Goal: Task Accomplishment & Management: Complete application form

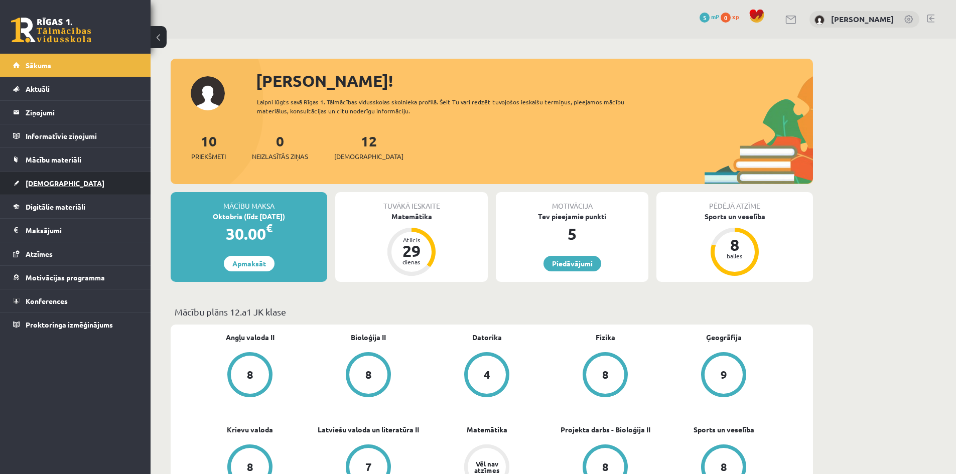
click at [51, 182] on span "[DEMOGRAPHIC_DATA]" at bounding box center [65, 183] width 79 height 9
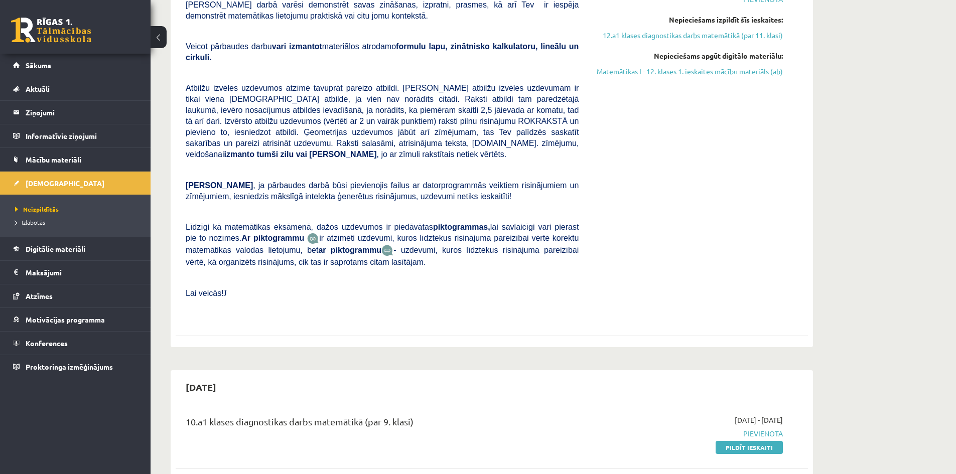
scroll to position [251, 0]
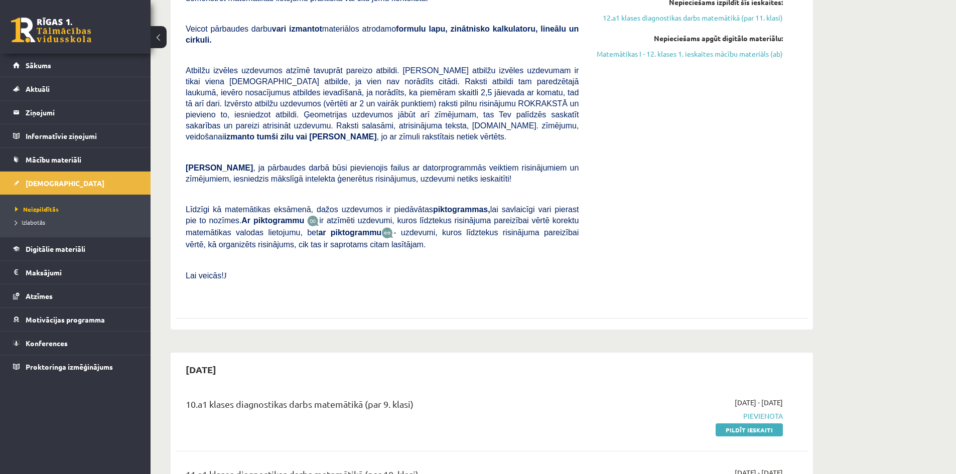
click at [204, 36] on div "Matemātika JK 12.a1 klase 1. ieskaite Pārbaudes darbā varēsi demonstrēt savas z…" at bounding box center [382, 132] width 408 height 339
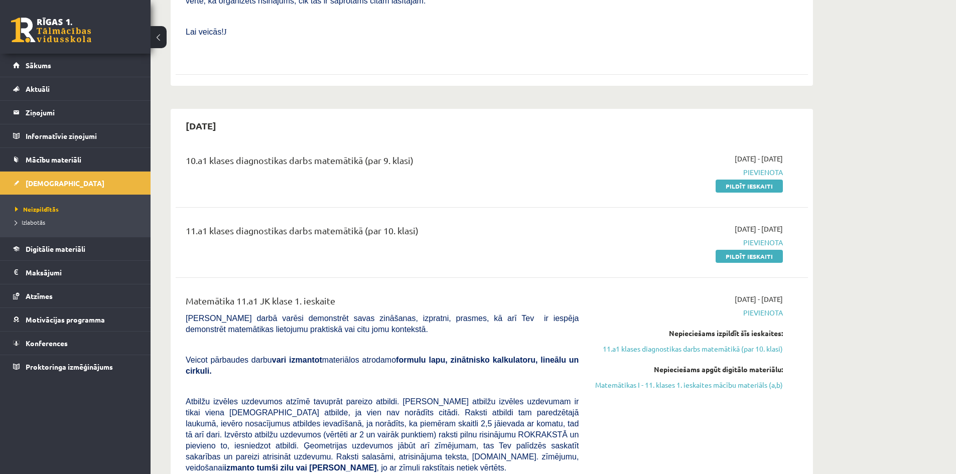
scroll to position [502, 0]
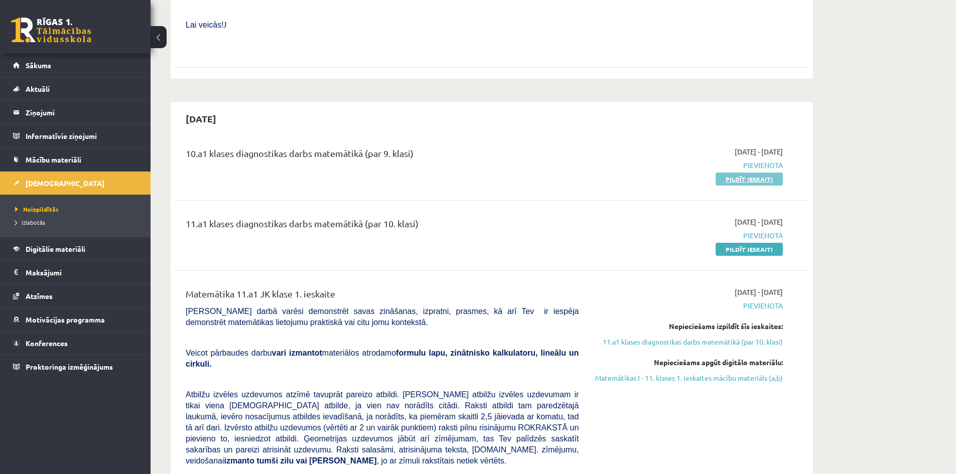
click at [758, 173] on link "Pildīt ieskaiti" at bounding box center [749, 179] width 67 height 13
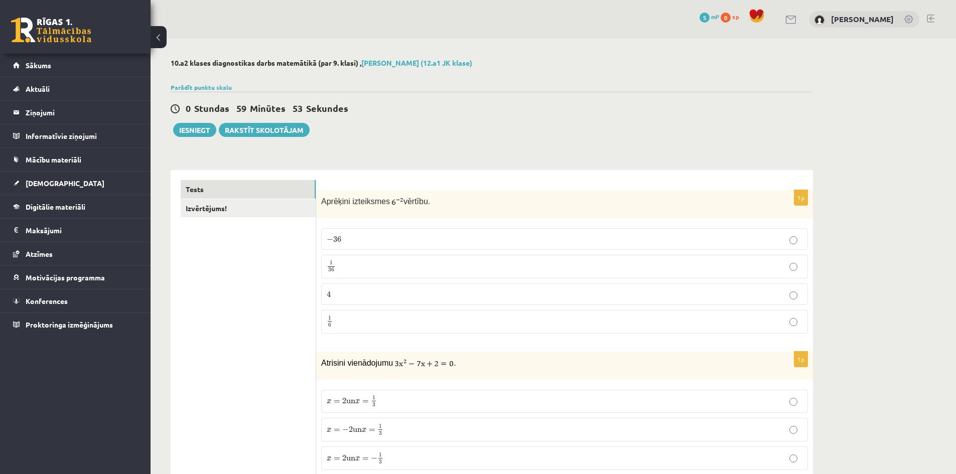
drag, startPoint x: 427, startPoint y: 201, endPoint x: 321, endPoint y: 207, distance: 106.6
click at [321, 207] on div "Aprēķini izteiksmes vērtību." at bounding box center [564, 204] width 497 height 28
click at [460, 204] on p "Aprēķini izteiksmes vērtību." at bounding box center [539, 201] width 437 height 12
click at [365, 269] on p "1 36 1 36" at bounding box center [565, 267] width 476 height 13
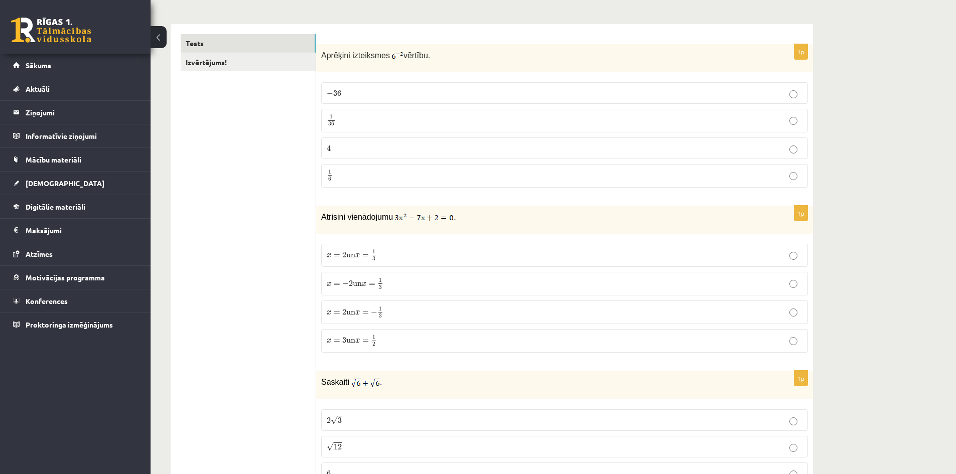
scroll to position [151, 0]
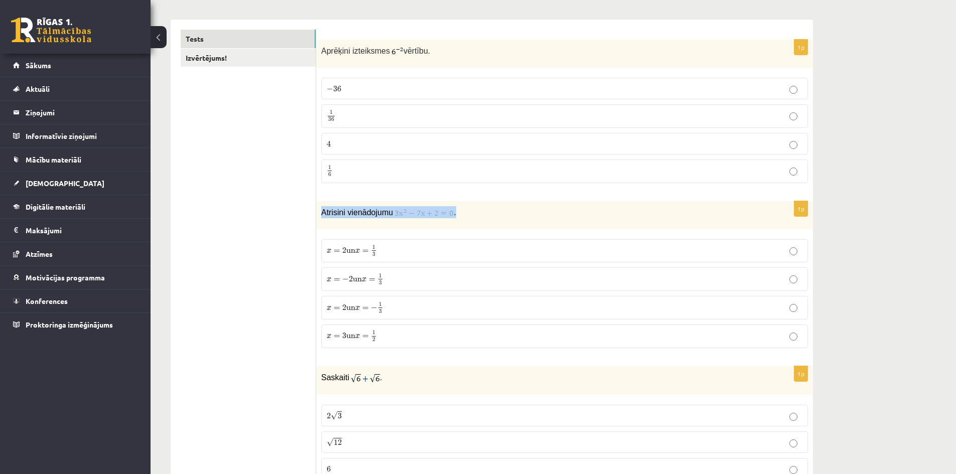
drag, startPoint x: 459, startPoint y: 213, endPoint x: 322, endPoint y: 212, distance: 137.1
click at [322, 212] on p "Atrisini vienādojumu ." at bounding box center [539, 212] width 437 height 12
copy p "Atrisini vienādojumu ."
click at [480, 226] on div "Atrisini vienādojumu ." at bounding box center [564, 215] width 497 height 28
click at [394, 256] on p "x = 2 un x = 1 3 x = 2 un x = 1 3" at bounding box center [565, 251] width 476 height 13
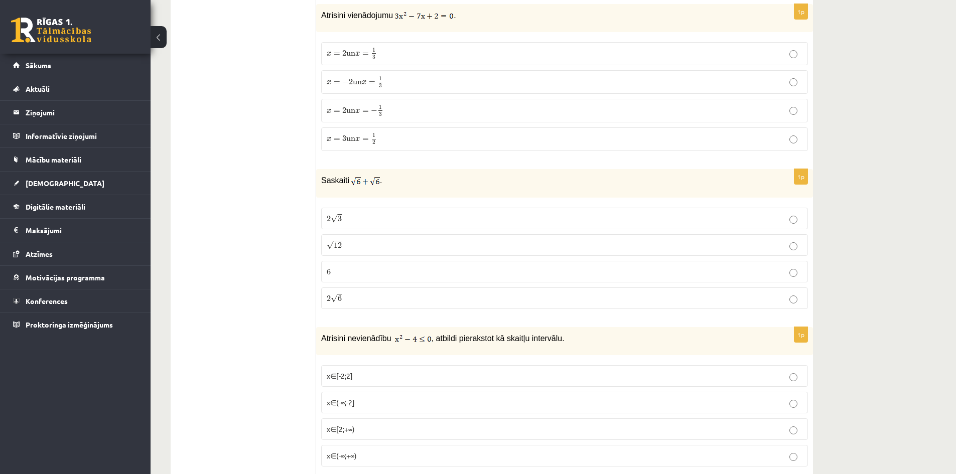
scroll to position [301, 0]
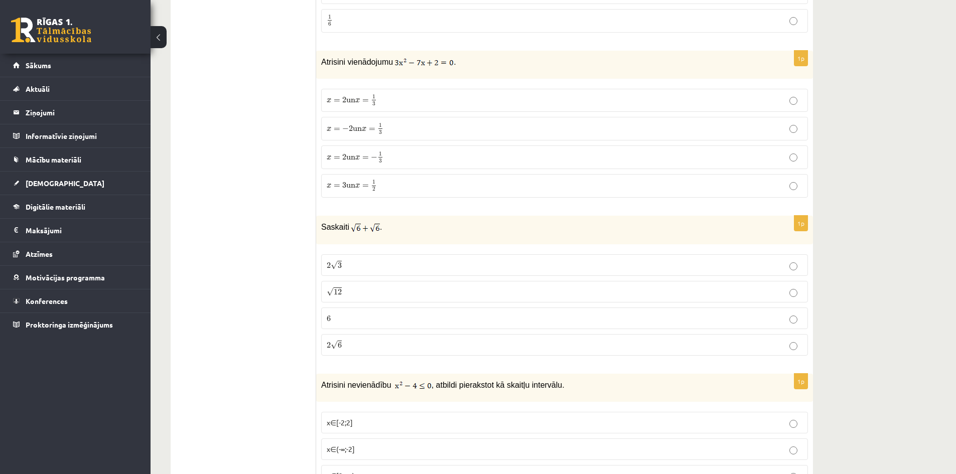
click at [363, 344] on p "2 √ 6 2 6" at bounding box center [565, 345] width 476 height 11
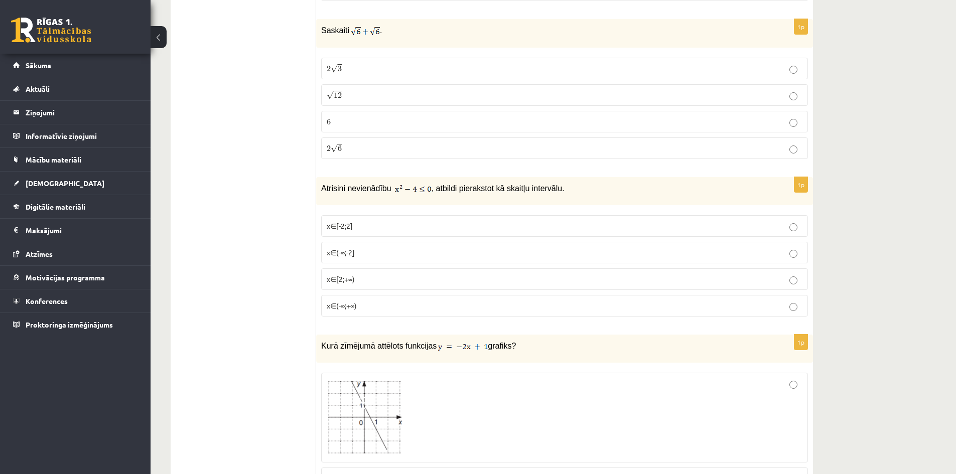
scroll to position [502, 0]
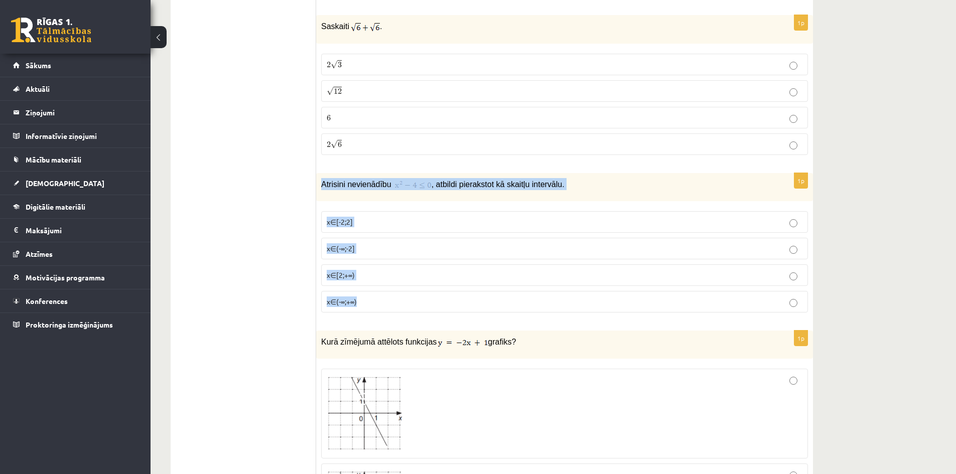
drag, startPoint x: 320, startPoint y: 186, endPoint x: 538, endPoint y: 308, distance: 249.9
click at [538, 308] on div "1p Atrisini nevienādību , atbildi pierakstot kā skaitļu intervālu. x∈[-2;2] x∈(…" at bounding box center [564, 247] width 497 height 148
copy div "Atrisini nevienādību , atbildi pierakstot kā skaitļu intervālu. x∈[-2;2] x∈(-∞;…"
click at [410, 220] on p "x∈[-2;2]" at bounding box center [565, 222] width 476 height 11
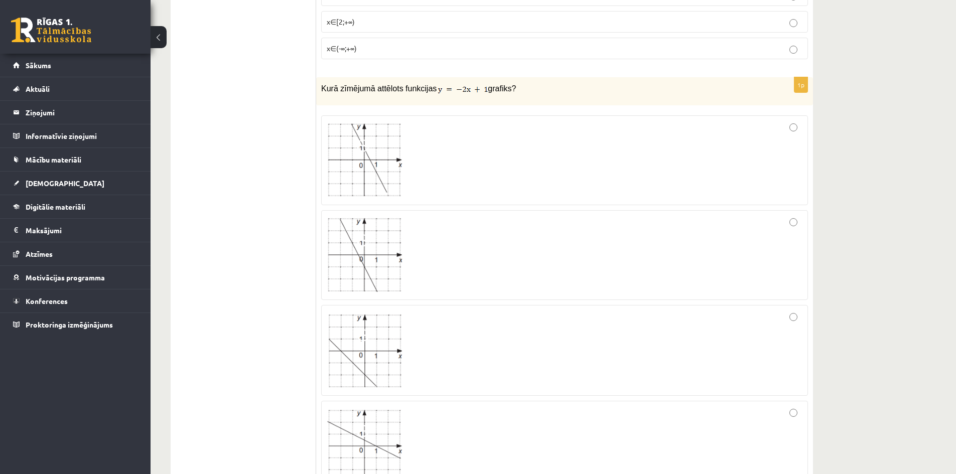
scroll to position [753, 0]
click at [386, 162] on img at bounding box center [364, 163] width 75 height 74
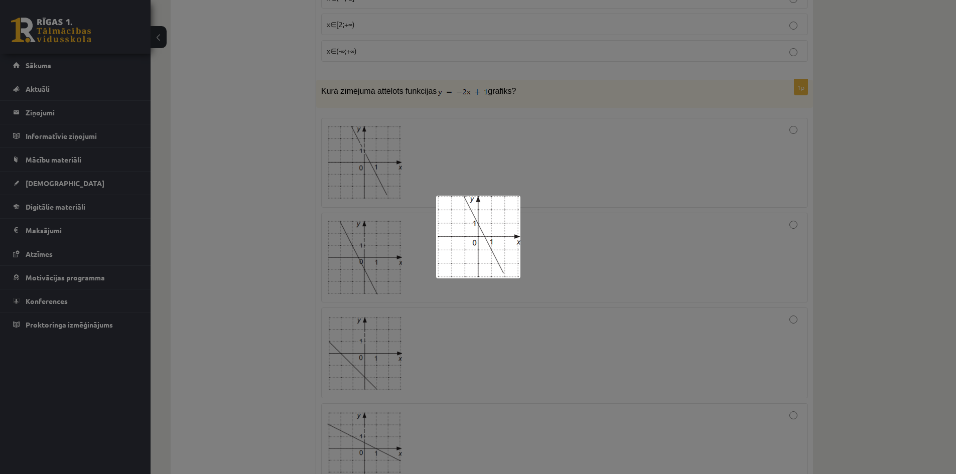
click at [499, 210] on img at bounding box center [478, 237] width 84 height 83
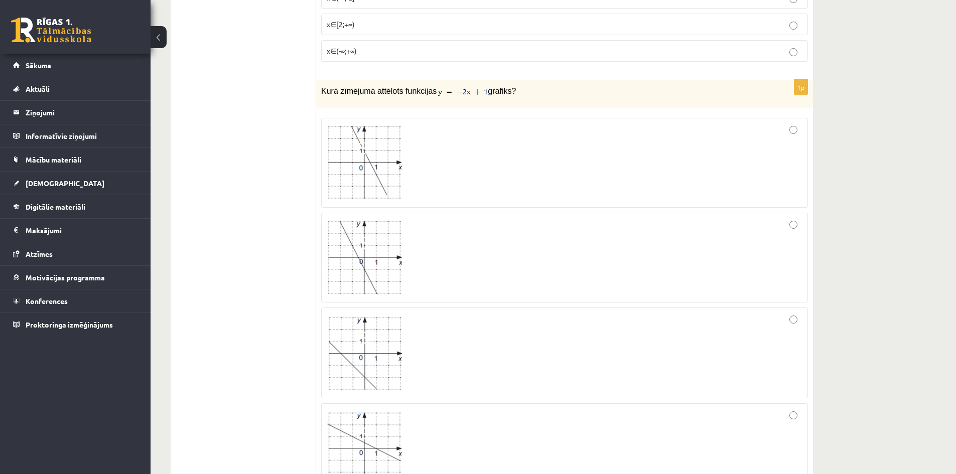
click at [529, 90] on p "Kurā zīmējumā attēlots funkcijas grafiks?" at bounding box center [539, 91] width 437 height 12
drag, startPoint x: 520, startPoint y: 89, endPoint x: 311, endPoint y: 92, distance: 208.9
click at [439, 106] on div "Kurā zīmējumā attēlots funkcijas grafiks?" at bounding box center [564, 94] width 497 height 28
drag, startPoint x: 323, startPoint y: 92, endPoint x: 500, endPoint y: 86, distance: 177.8
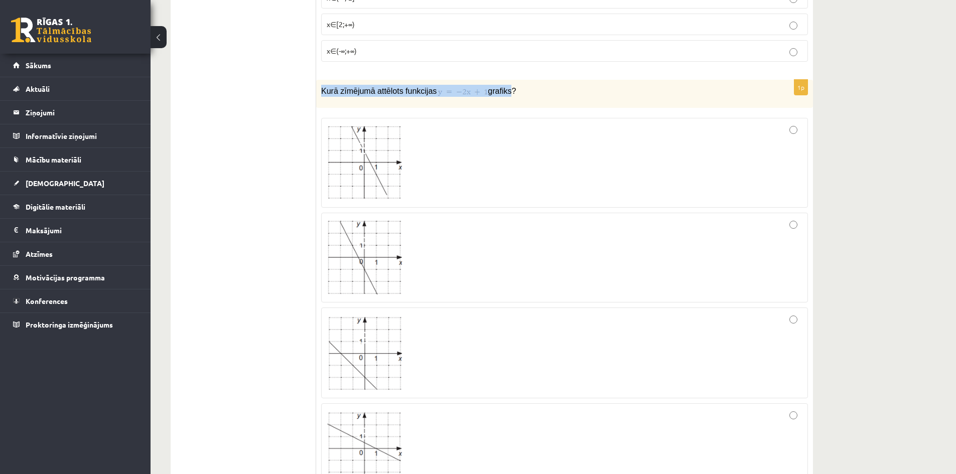
click at [500, 86] on p "Kurā zīmējumā attēlots funkcijas grafiks?" at bounding box center [539, 91] width 437 height 12
click at [503, 88] on span "grafiks?" at bounding box center [502, 91] width 28 height 9
drag, startPoint x: 428, startPoint y: 86, endPoint x: 485, endPoint y: 92, distance: 57.0
click at [485, 92] on p "Kurā zīmējumā attēlots funkcijas grafiks?" at bounding box center [539, 91] width 437 height 12
click at [500, 93] on span "grafiks?" at bounding box center [502, 91] width 28 height 9
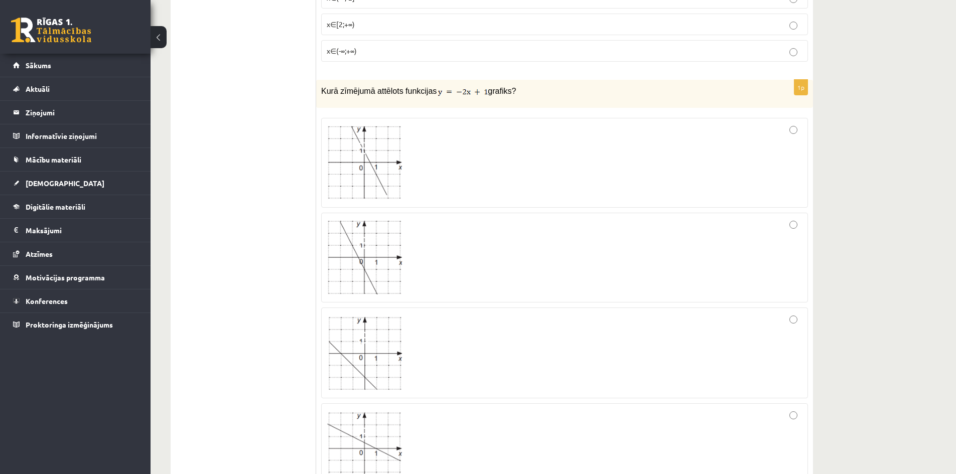
drag, startPoint x: 582, startPoint y: 94, endPoint x: 550, endPoint y: 100, distance: 33.3
click at [579, 98] on div "Kurā zīmējumā attēlots funkcijas grafiks?" at bounding box center [564, 94] width 497 height 28
click at [473, 95] on img at bounding box center [463, 92] width 50 height 10
click at [488, 91] on span "grafiks?" at bounding box center [502, 91] width 28 height 9
drag, startPoint x: 480, startPoint y: 91, endPoint x: 433, endPoint y: 91, distance: 47.7
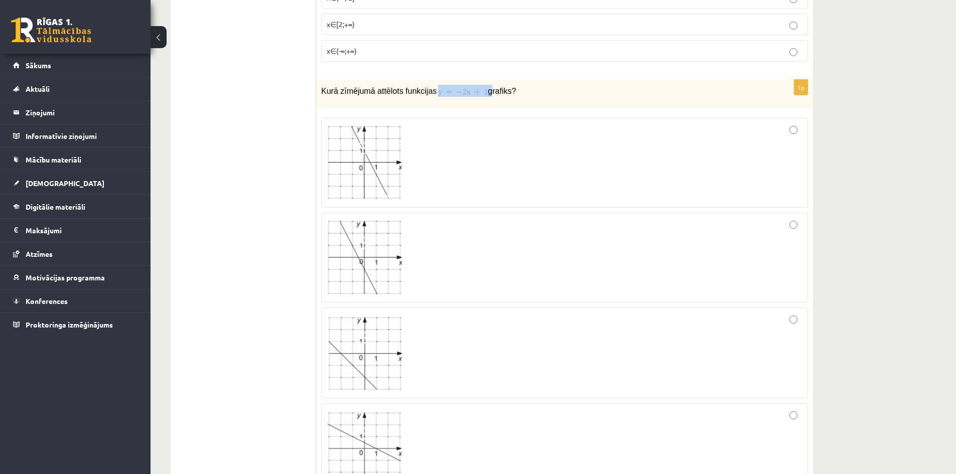
click at [433, 91] on p "Kurā zīmējumā attēlots funkcijas grafiks?" at bounding box center [539, 91] width 437 height 12
click at [430, 102] on div "Kurā zīmējumā attēlots funkcijas grafiks?" at bounding box center [564, 94] width 497 height 28
drag, startPoint x: 320, startPoint y: 91, endPoint x: 658, endPoint y: 91, distance: 337.8
click at [658, 91] on div "Kurā zīmējumā attēlots funkcijas grafiks?" at bounding box center [564, 94] width 497 height 28
click at [593, 95] on p "Kurā zīmējumā attēlots funkcijas grafiks?" at bounding box center [539, 91] width 437 height 12
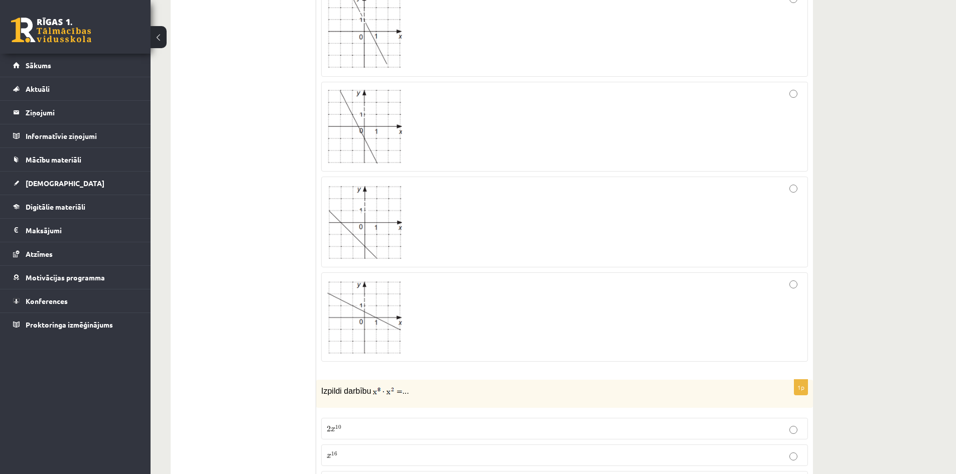
scroll to position [866, 0]
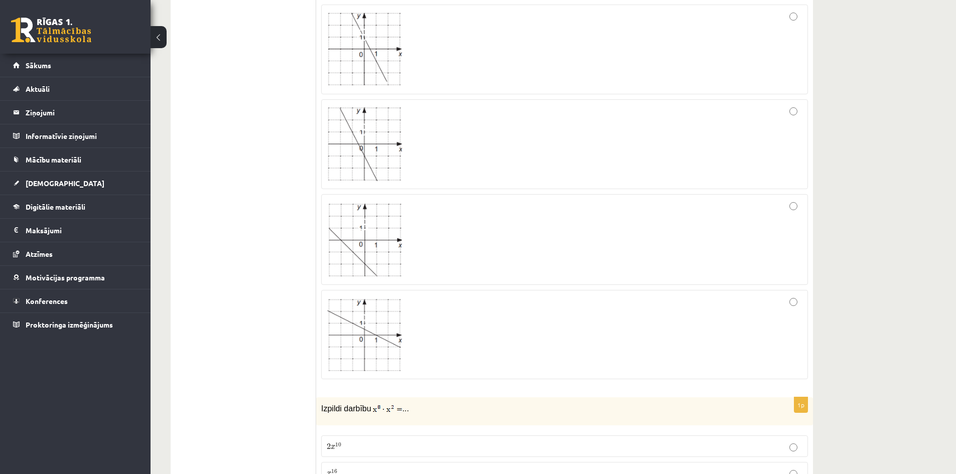
click at [787, 69] on div at bounding box center [565, 49] width 476 height 79
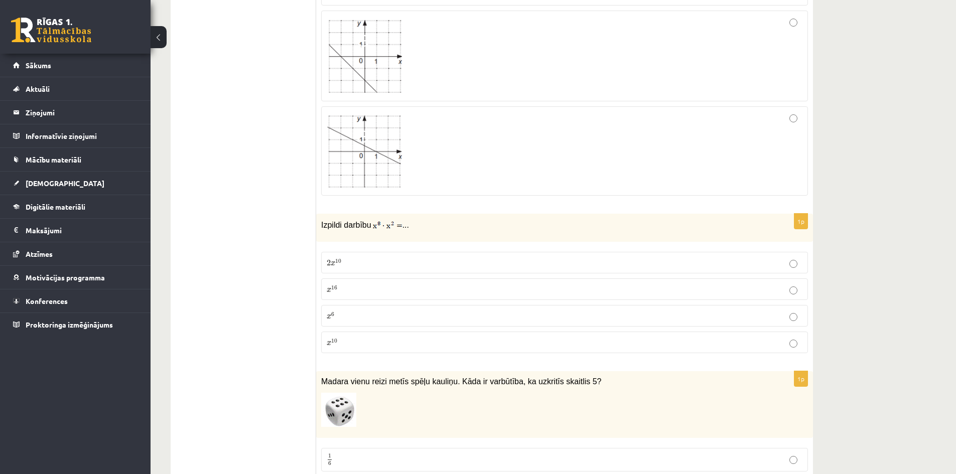
scroll to position [1067, 0]
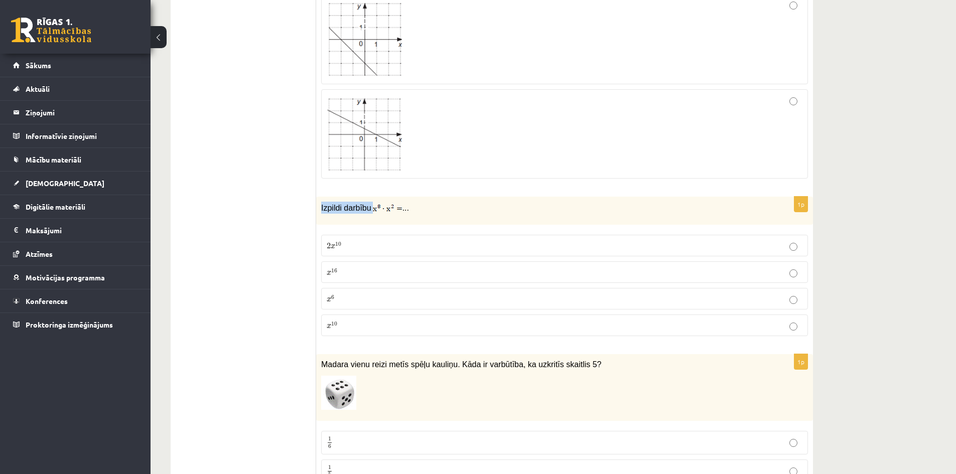
drag, startPoint x: 320, startPoint y: 210, endPoint x: 383, endPoint y: 208, distance: 62.8
click at [383, 208] on div "Izpildi darbību ..." at bounding box center [564, 211] width 497 height 28
copy p "Izpildi darbību"
click at [363, 325] on p "x 10 x 10" at bounding box center [565, 325] width 476 height 11
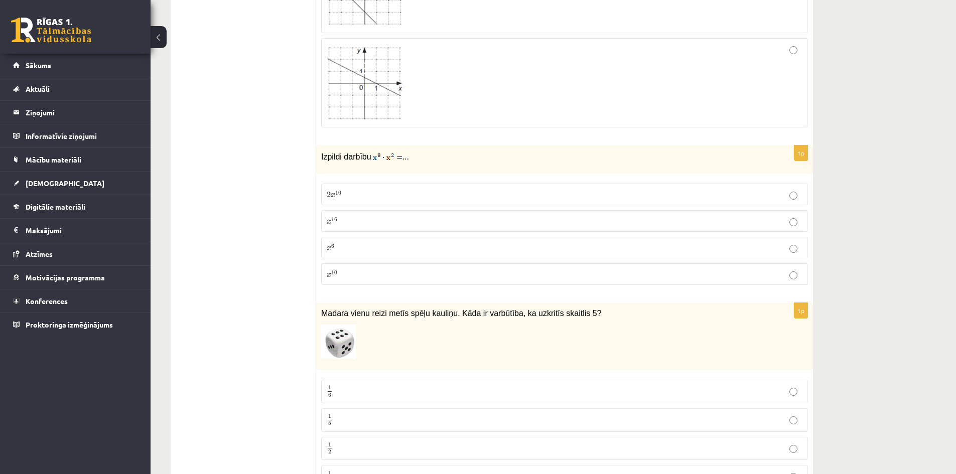
scroll to position [1268, 0]
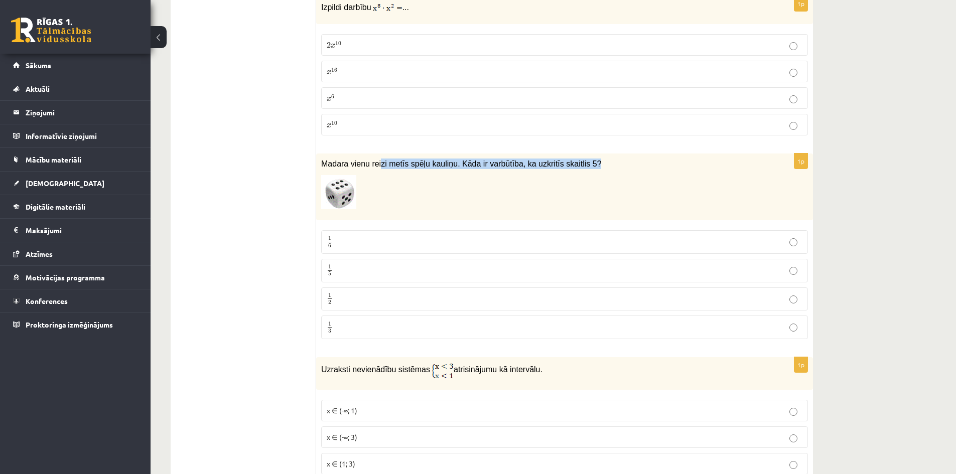
drag, startPoint x: 378, startPoint y: 167, endPoint x: 511, endPoint y: 175, distance: 133.7
click at [511, 175] on div "Madara vienu reizi metīs spēļu kauliņu. Kāda ir varbūtība, ka uzkritīs skaitlis…" at bounding box center [564, 187] width 497 height 67
click at [512, 183] on p at bounding box center [539, 192] width 437 height 34
click at [357, 245] on p "1 6 1 6" at bounding box center [565, 242] width 476 height 13
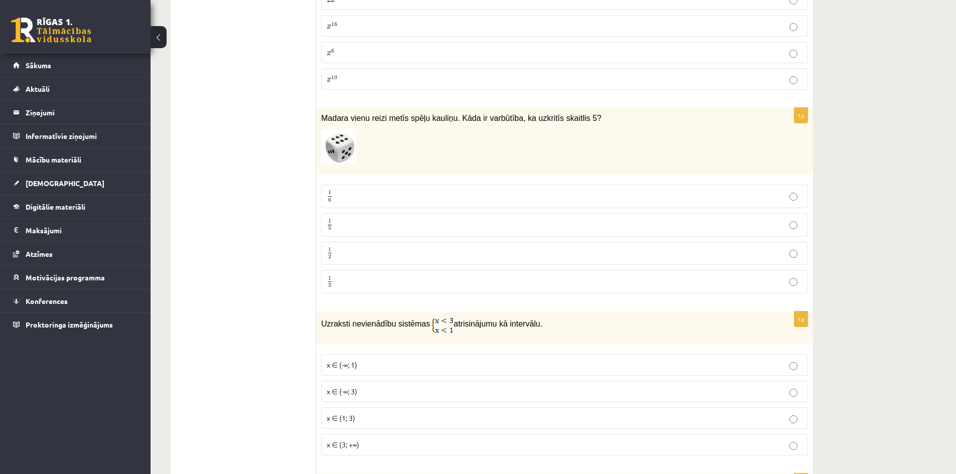
scroll to position [1469, 0]
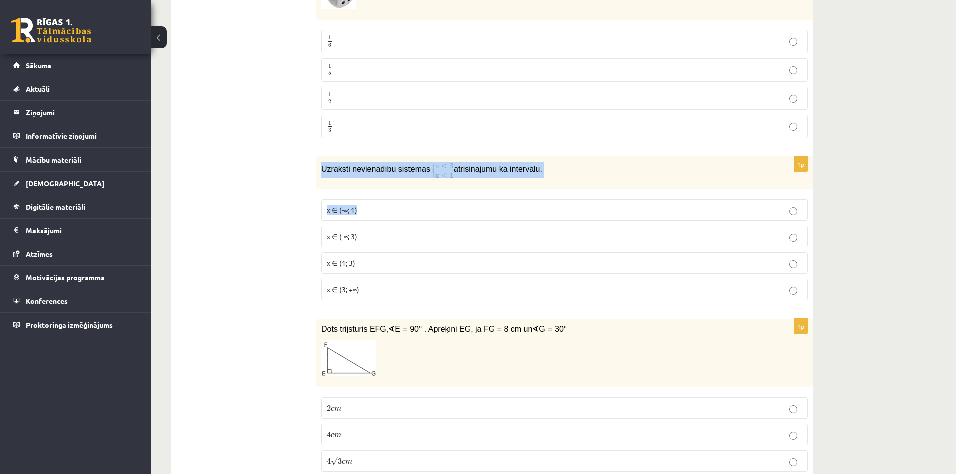
drag, startPoint x: 319, startPoint y: 171, endPoint x: 598, endPoint y: 213, distance: 282.8
click at [598, 213] on div "1p Uzraksti nevienādību sistēmas atrisinājumu kā intervālu. x ∈ (-∞; 1) x ∈ (-∞…" at bounding box center [564, 233] width 497 height 152
click at [585, 186] on div "Uzraksti nevienādību sistēmas atrisinājumu kā intervālu." at bounding box center [564, 173] width 497 height 33
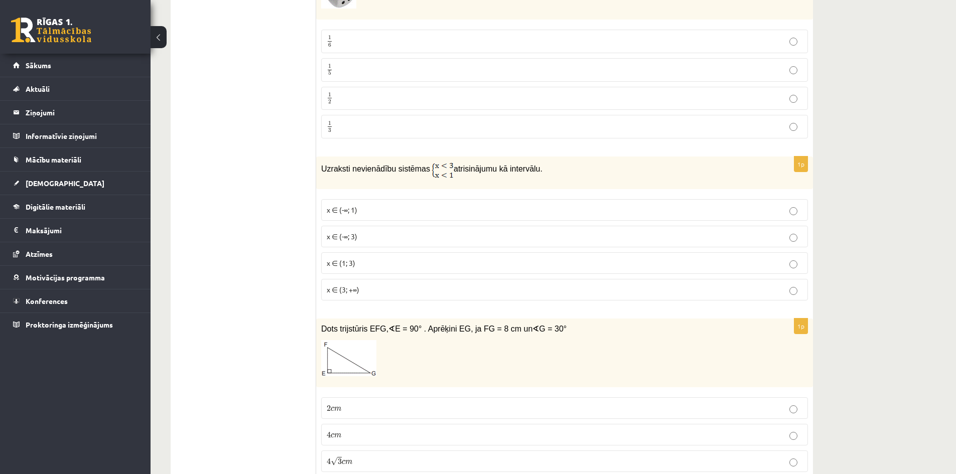
drag, startPoint x: 317, startPoint y: 171, endPoint x: 560, endPoint y: 176, distance: 243.0
click at [560, 176] on div "Uzraksti nevienādību sistēmas atrisinājumu kā intervālu." at bounding box center [564, 173] width 497 height 33
copy p "Uzraksti nevienādību sistēmas atrisinājumu kā intervālu."
click at [418, 213] on p "x ∈ (-∞; 1)" at bounding box center [565, 210] width 476 height 11
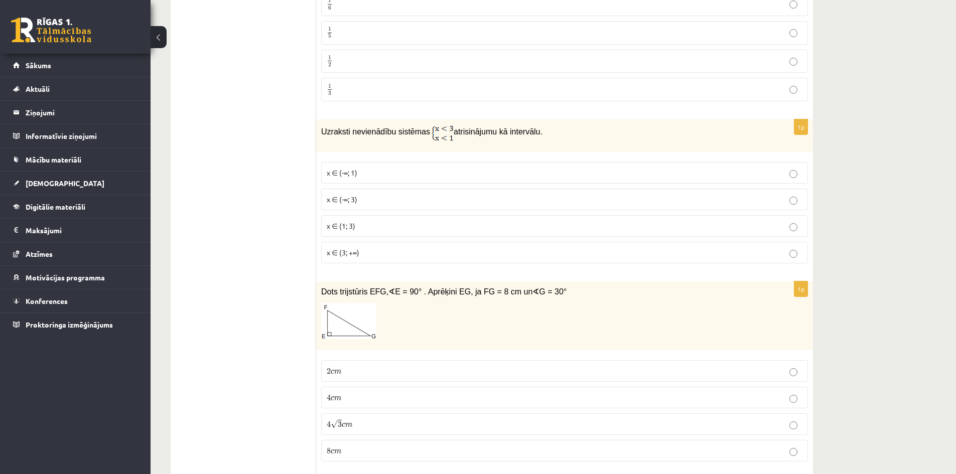
scroll to position [1619, 0]
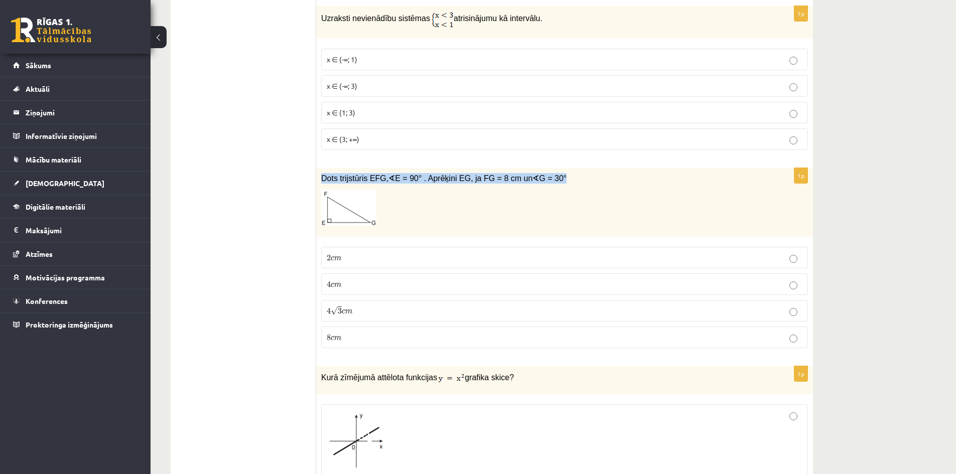
drag, startPoint x: 551, startPoint y: 184, endPoint x: 321, endPoint y: 182, distance: 229.9
click at [321, 182] on div "Dots trijstūris EFG, ∢ E = 90° . Aprēķini EG, ja FG = 8 cm un ∢ G = 30°" at bounding box center [564, 202] width 497 height 69
copy span "Dots trijstūris EFG, ∢ E = 90° . Aprēķini EG, ja FG = 8 cm un ∢ G = 30°"
click at [319, 188] on div "Dots trijstūris EFG, ∢ E = 90° . Aprēķini EG, ja FG = 8 cm un ∢ G = 30°" at bounding box center [564, 202] width 497 height 69
drag, startPoint x: 318, startPoint y: 172, endPoint x: 570, endPoint y: 332, distance: 298.6
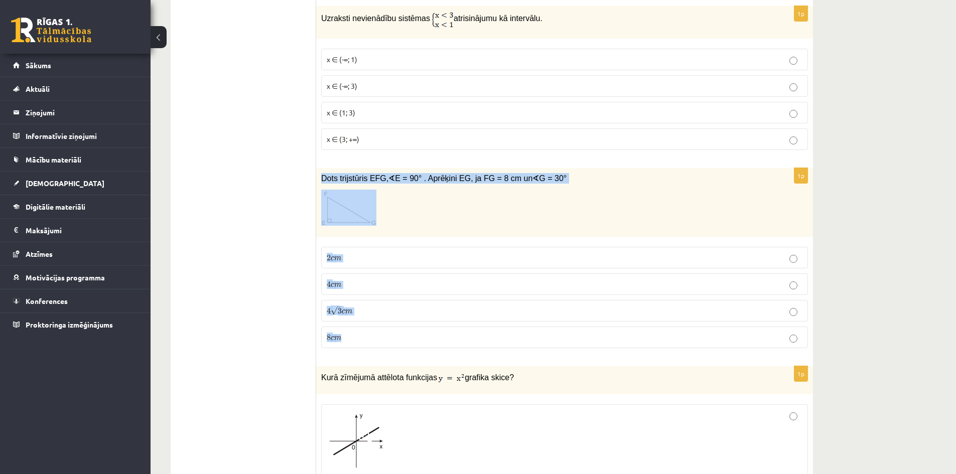
click at [570, 332] on div "1p Dots trijstūris EFG, ∢ E = 90° . Aprēķini EG, ja FG = 8 cm un ∢ G = 30° 2 c …" at bounding box center [564, 262] width 497 height 188
copy div "Dots trijstūris EFG, ∢ E = 90° . Aprēķini EG, ja FG = 8 cm un ∢ G = 30° 2 c m 2…"
click at [456, 226] on p at bounding box center [539, 208] width 437 height 36
drag, startPoint x: 317, startPoint y: 178, endPoint x: 592, endPoint y: 338, distance: 319.0
click at [592, 338] on div "1p Dots trijstūris EFG, ∢ E = 90° . Aprēķini EG, ja FG = 8 cm un ∢ G = 30° 2 c …" at bounding box center [564, 262] width 497 height 188
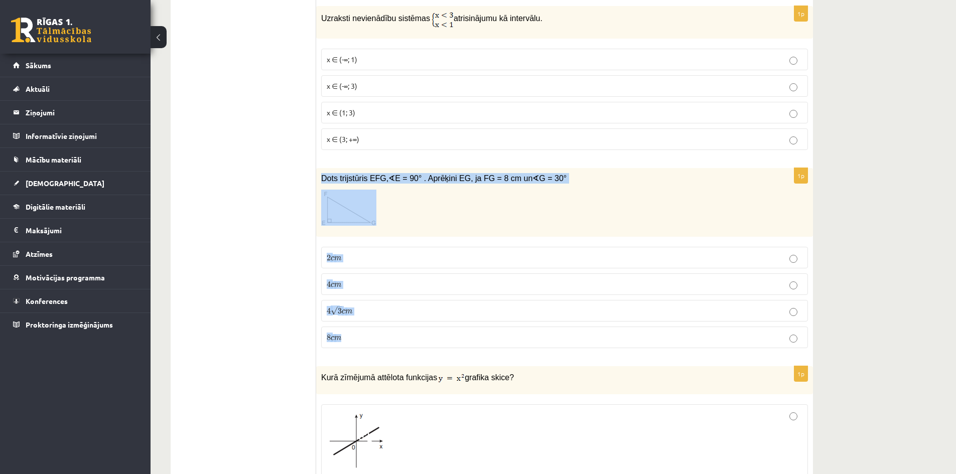
copy div "Dots trijstūris EFG, ∢ E = 90° . Aprēķini EG, ja FG = 8 cm un ∢ G = 30° 2 c m 2…"
click at [357, 308] on p "4 √ 3 c m 4 3 c m" at bounding box center [565, 311] width 476 height 11
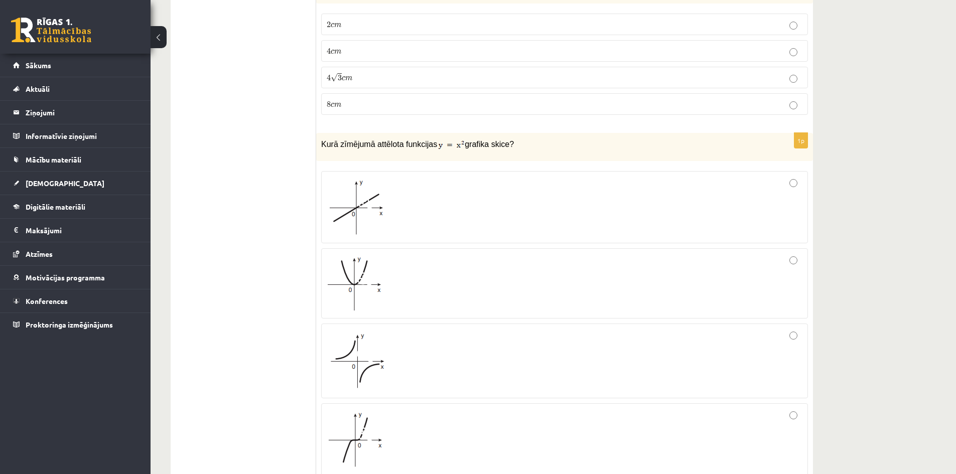
scroll to position [1870, 0]
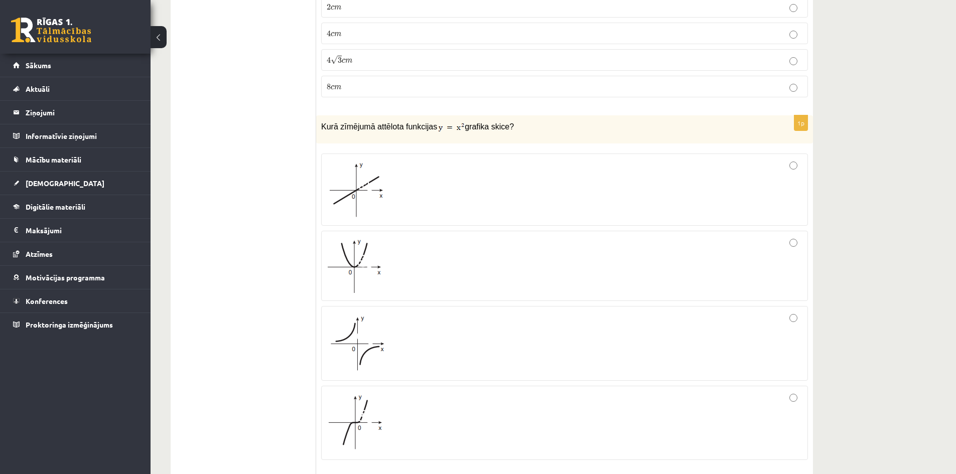
drag, startPoint x: 321, startPoint y: 126, endPoint x: 511, endPoint y: 117, distance: 190.4
click at [511, 117] on div "Kurā zīmējumā attēlota funkcijas grafika skice?" at bounding box center [564, 129] width 497 height 28
click at [513, 117] on div "Kurā zīmējumā attēlota funkcijas grafika skice?" at bounding box center [564, 129] width 497 height 28
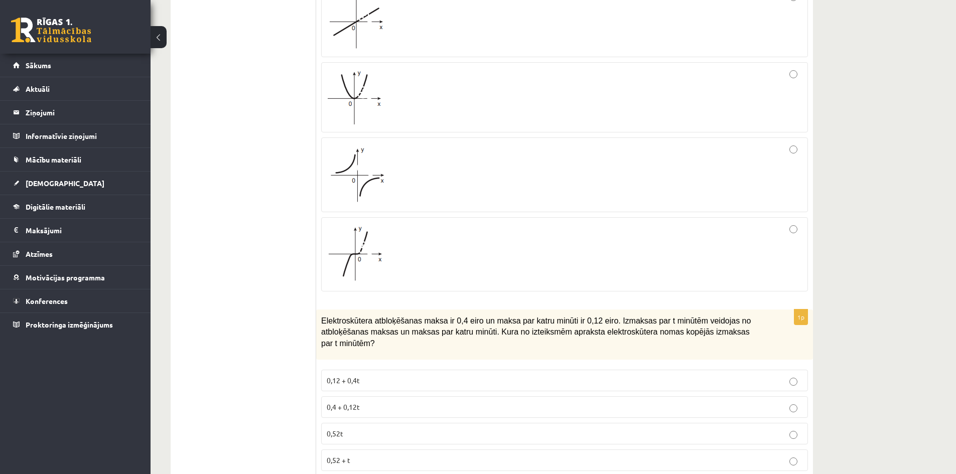
scroll to position [1971, 0]
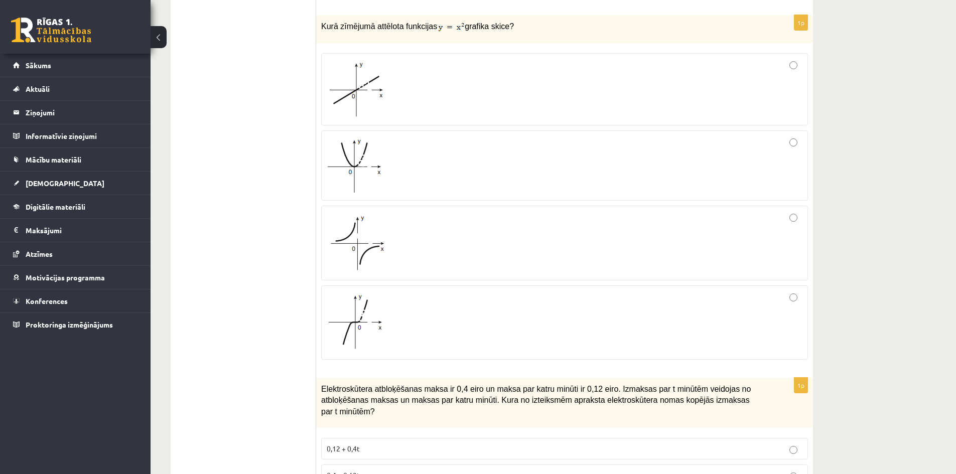
click at [457, 163] on div at bounding box center [565, 165] width 476 height 59
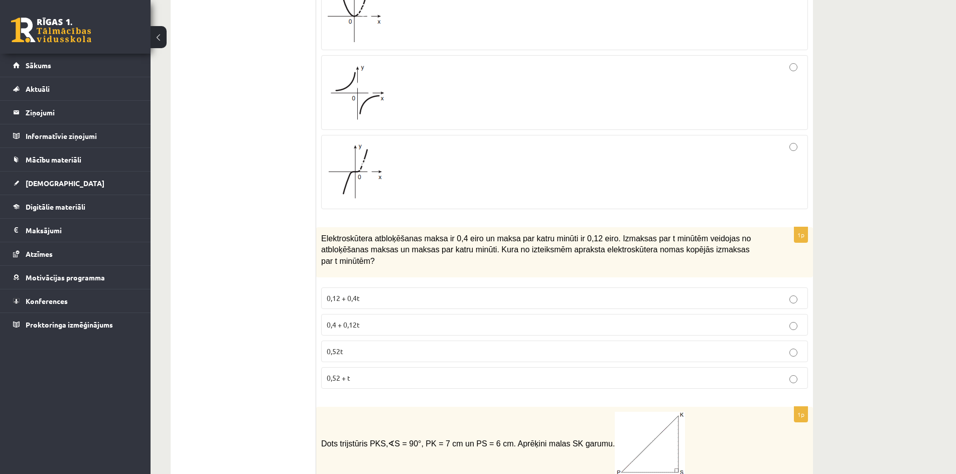
scroll to position [2172, 0]
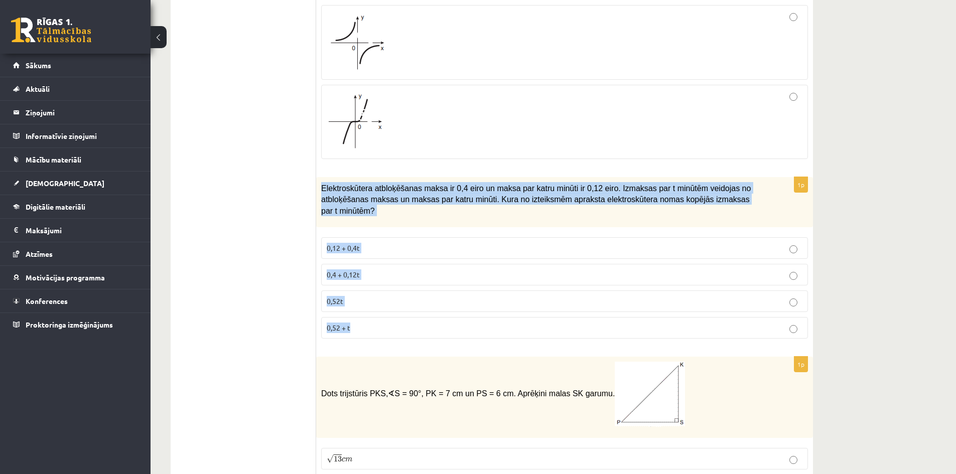
drag, startPoint x: 320, startPoint y: 190, endPoint x: 696, endPoint y: 316, distance: 396.7
click at [696, 316] on div "1p Elektroskūtera atbloķēšanas maksa ir 0,4 eiro un maksa par katru minūti ir 0…" at bounding box center [564, 262] width 497 height 170
copy div "Elektroskūtera atbloķēšanas maksa ir 0,4 eiro un maksa par katru minūti ir 0,12…"
click at [380, 270] on p "0,4 + 0,12t" at bounding box center [565, 275] width 476 height 11
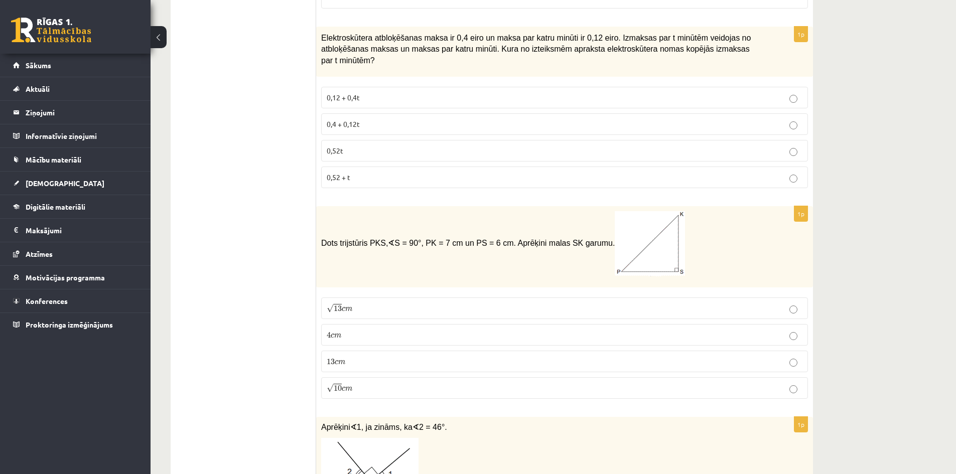
scroll to position [2372, 0]
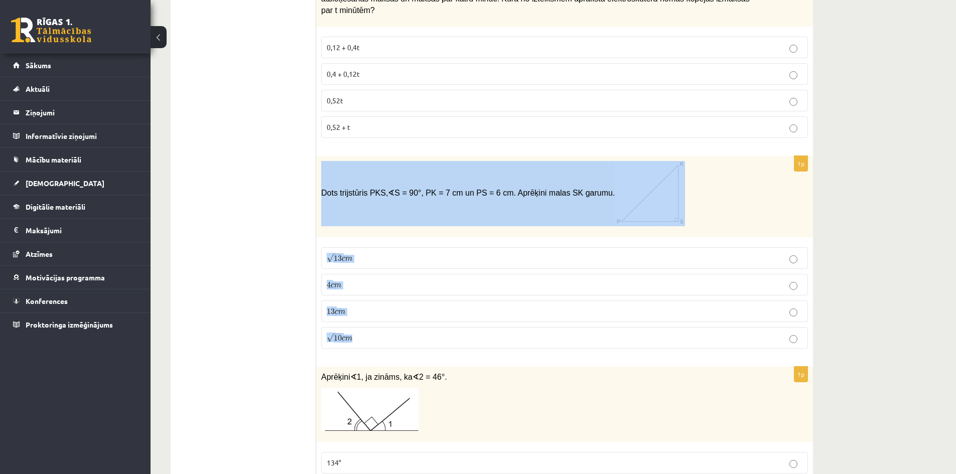
drag, startPoint x: 318, startPoint y: 181, endPoint x: 707, endPoint y: 324, distance: 414.2
click at [707, 324] on div "1p Dots trijstūris PKS, ∢ S = 90°, PK = 7 cm un PS = 6 cm. Aprēķini malas SK ga…" at bounding box center [564, 256] width 497 height 201
copy div "Dots trijstūris PKS, ∢ S = 90°, PK = 7 cm un PS = 6 cm. Aprēķini malas SK garum…"
click at [412, 253] on p "√ 13 c m 13 c m" at bounding box center [565, 258] width 476 height 11
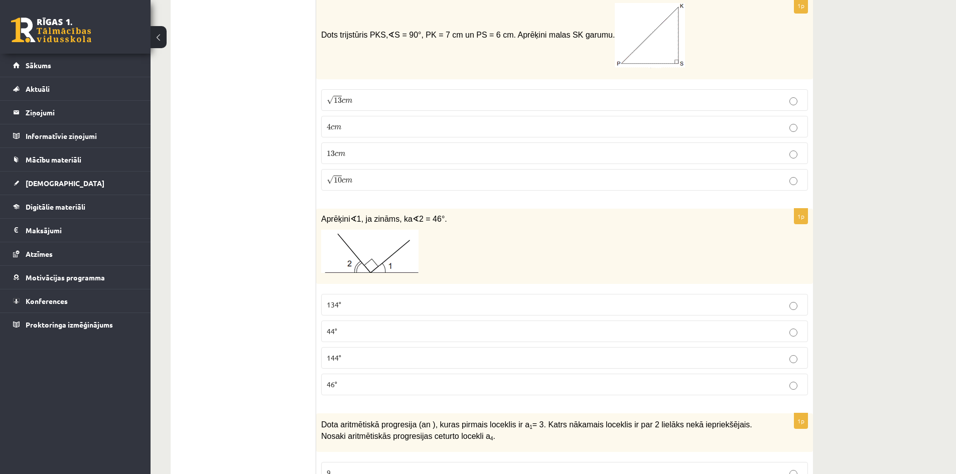
scroll to position [2473, 0]
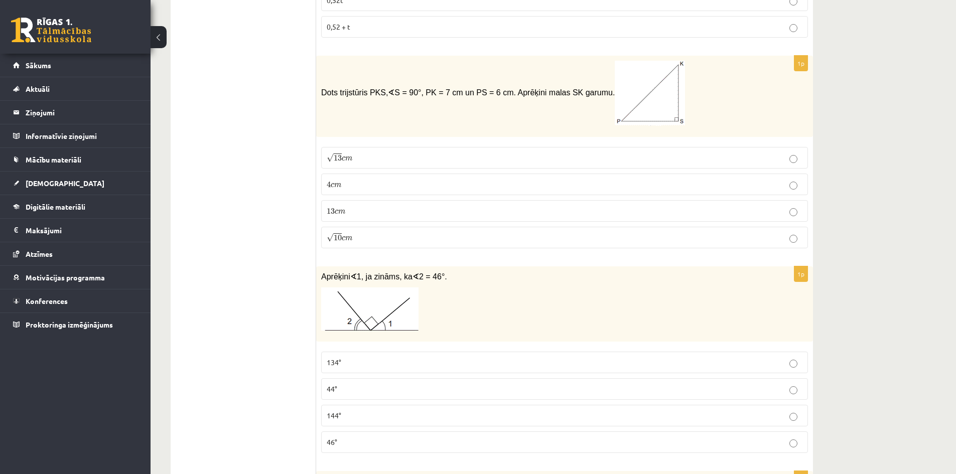
click at [396, 206] on p "13 c m 13 c m" at bounding box center [565, 211] width 476 height 11
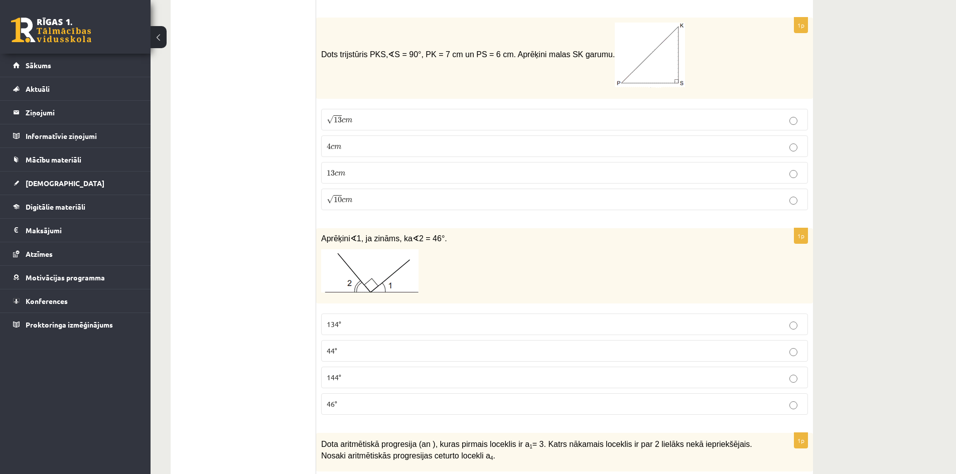
scroll to position [2510, 0]
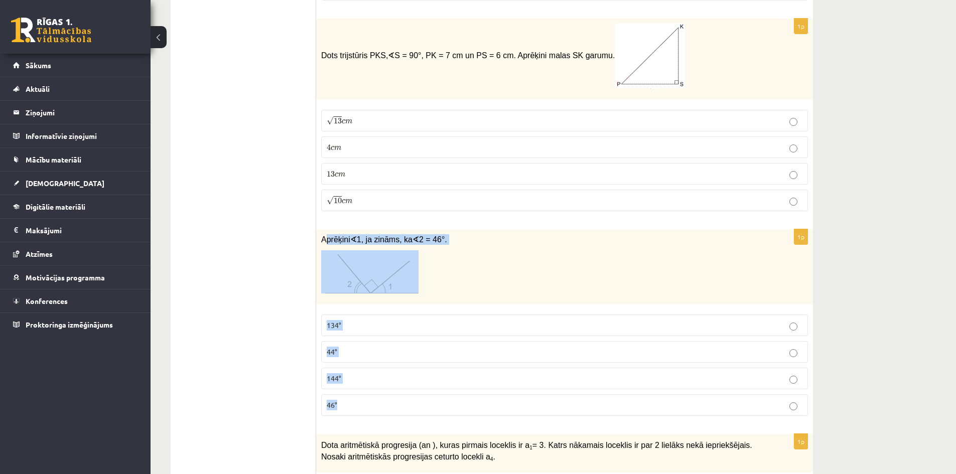
drag, startPoint x: 325, startPoint y: 225, endPoint x: 521, endPoint y: 413, distance: 270.9
click at [521, 413] on div "1p Aprēķini ∢ 1, ja zināms, ka ∢ 2 = 46°. 134° 44° 144° 46°" at bounding box center [564, 326] width 497 height 195
drag, startPoint x: 322, startPoint y: 229, endPoint x: 457, endPoint y: 392, distance: 211.4
click at [457, 392] on div "1p Aprēķini ∢ 1, ja zināms, ka ∢ 2 = 46°. 134° 44° 144° 46°" at bounding box center [564, 326] width 497 height 195
copy div "Aprēķini ∢ 1, ja zināms, ka ∢ 2 = 46°. 134° 44° 144° 46°"
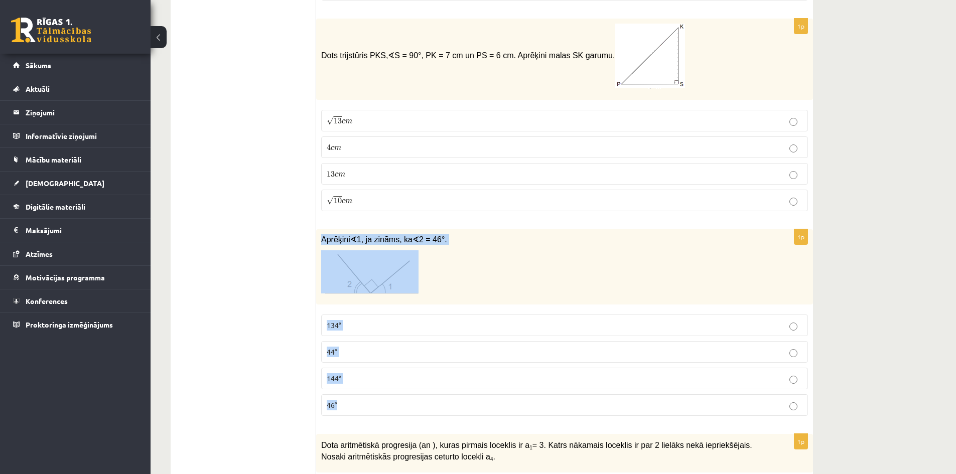
click at [366, 320] on p "134°" at bounding box center [565, 325] width 476 height 11
click at [520, 282] on p at bounding box center [539, 271] width 437 height 43
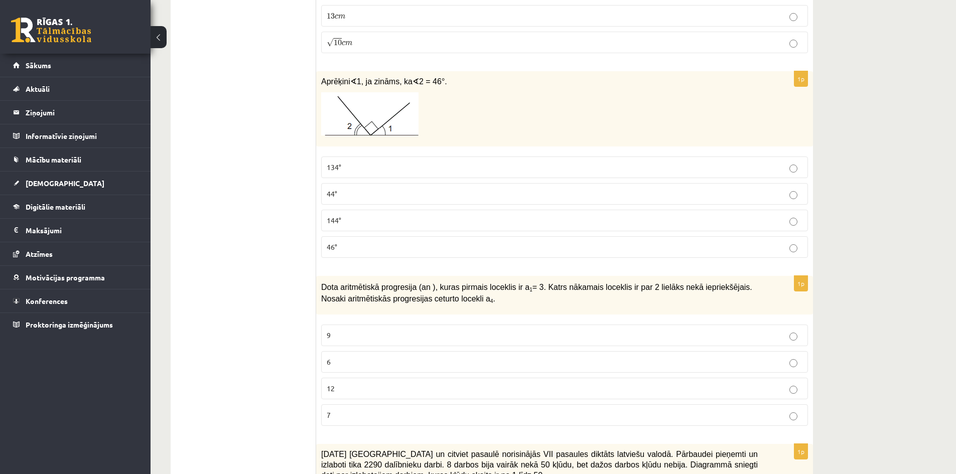
scroll to position [2711, 0]
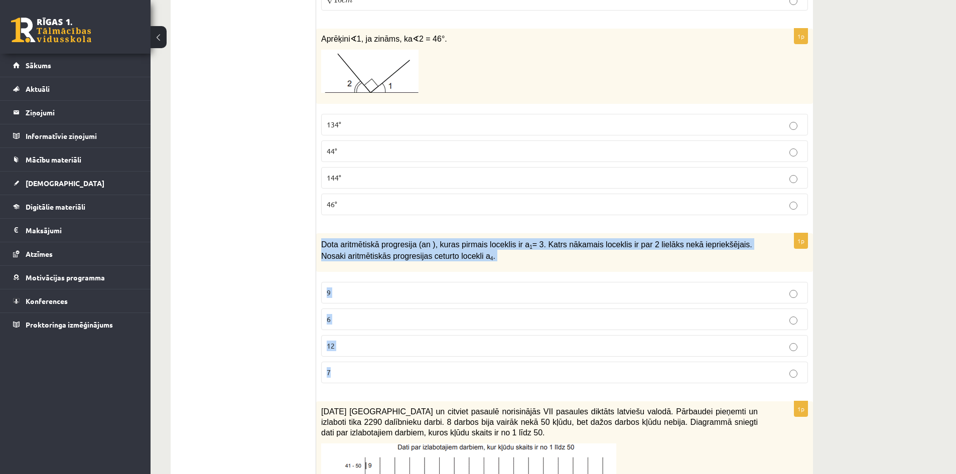
drag, startPoint x: 323, startPoint y: 233, endPoint x: 579, endPoint y: 349, distance: 280.6
click at [579, 349] on div "1p Dota aritmētiskā progresija (an ), kuras pirmais loceklis ir a 1 = 3. Katrs …" at bounding box center [564, 312] width 497 height 158
click at [405, 288] on p "9" at bounding box center [565, 293] width 476 height 11
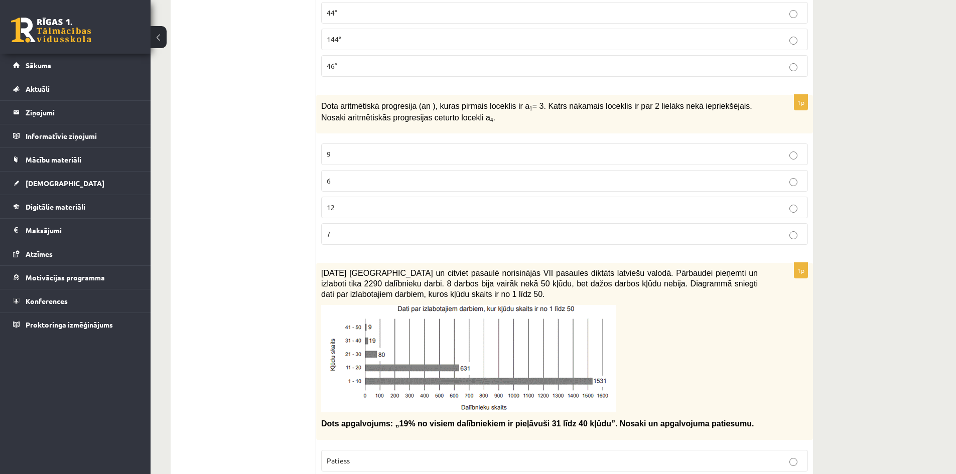
scroll to position [2912, 0]
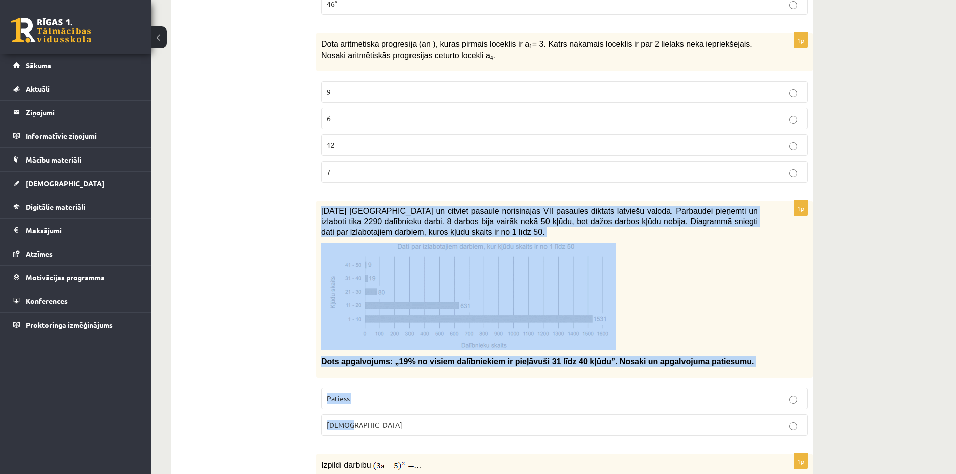
drag, startPoint x: 321, startPoint y: 198, endPoint x: 739, endPoint y: 427, distance: 477.4
click at [739, 427] on div "1p 2021. gada 27. novembrī Latvijā un citviet pasaulē norisinājās VII pasaules …" at bounding box center [564, 322] width 497 height 243
click at [480, 260] on img at bounding box center [468, 296] width 295 height 107
click at [642, 288] on p at bounding box center [539, 296] width 437 height 107
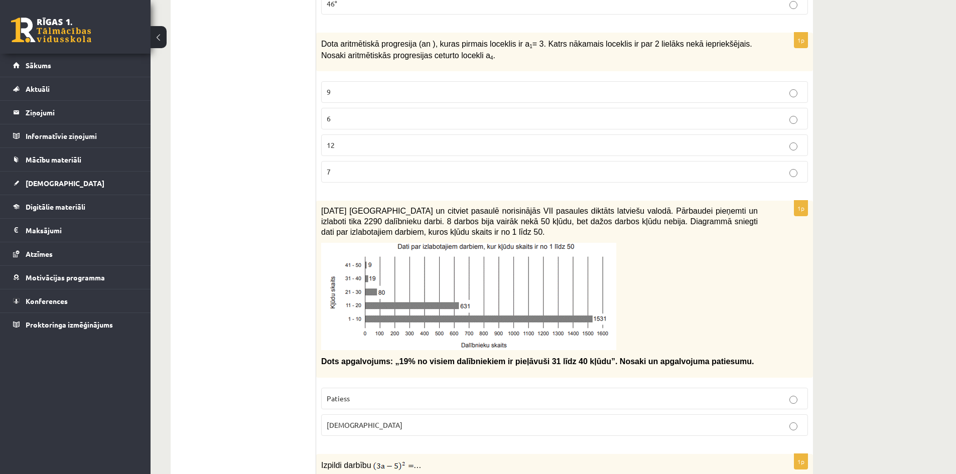
drag, startPoint x: 350, startPoint y: 199, endPoint x: 565, endPoint y: 227, distance: 217.1
click at [565, 227] on p "2021. gada 27. novembrī Latvijā un citviet pasaulē norisinājās VII pasaules dik…" at bounding box center [539, 221] width 437 height 31
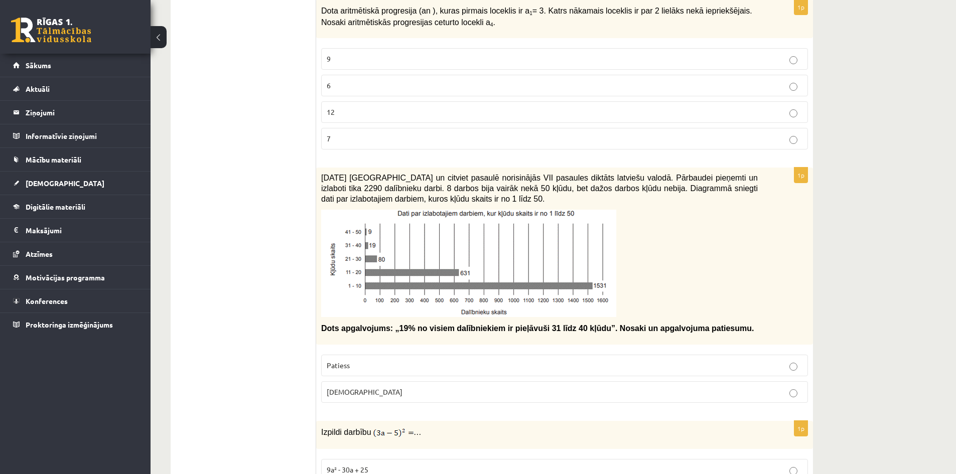
scroll to position [2962, 0]
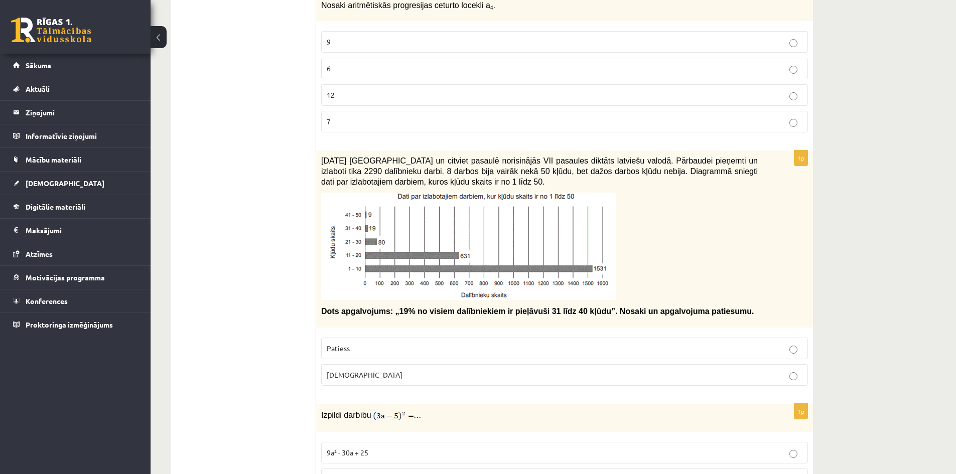
click at [422, 370] on p "Aplams" at bounding box center [565, 375] width 476 height 11
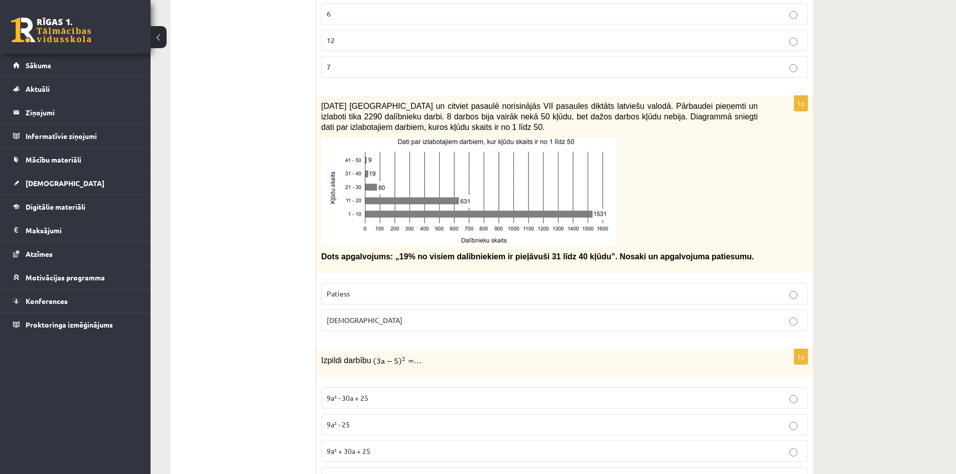
scroll to position [3112, 0]
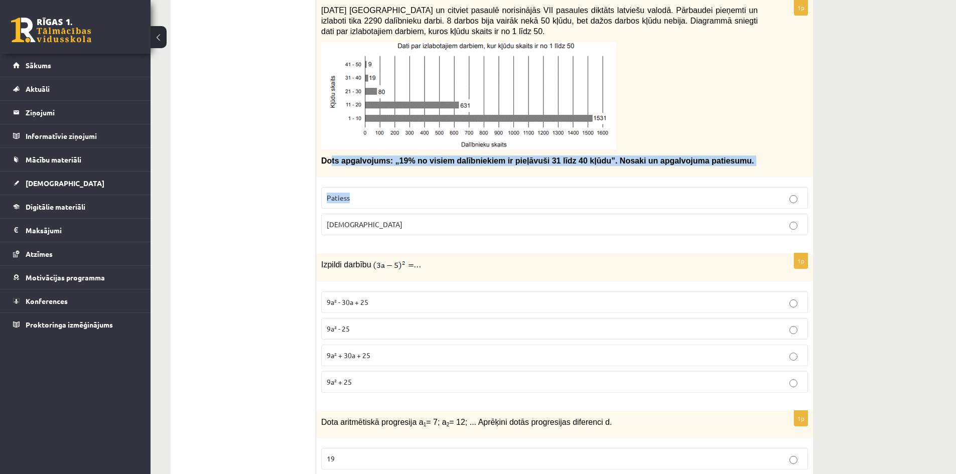
drag, startPoint x: 329, startPoint y: 149, endPoint x: 561, endPoint y: 169, distance: 232.3
click at [561, 169] on div "1p 2021. gada 27. novembrī Latvijā un citviet pasaulē norisinājās VII pasaules …" at bounding box center [564, 121] width 497 height 243
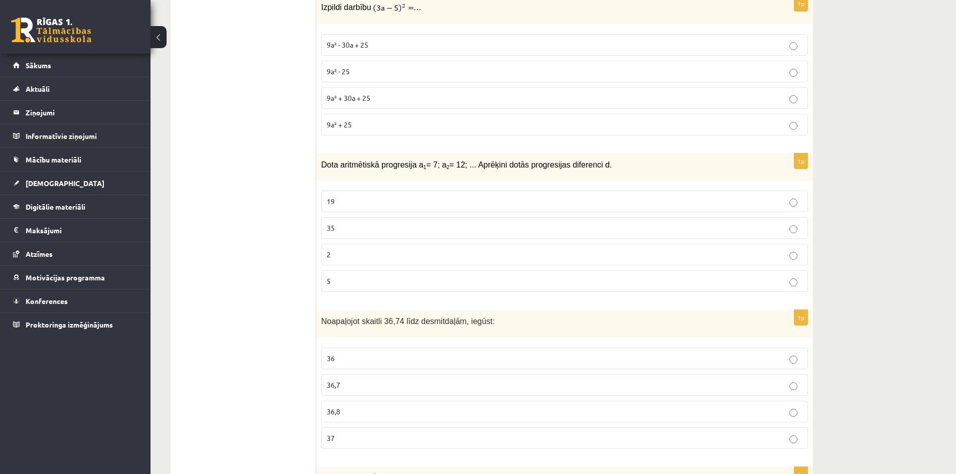
scroll to position [3313, 0]
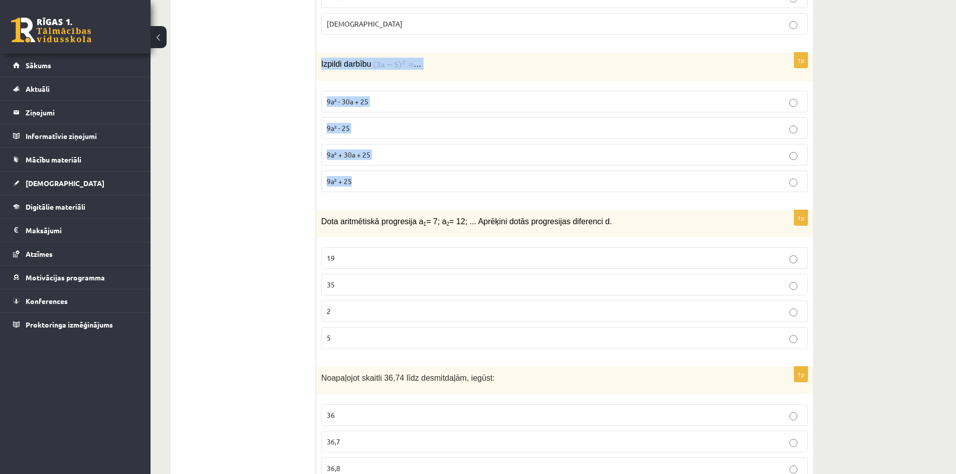
drag, startPoint x: 321, startPoint y: 55, endPoint x: 443, endPoint y: 168, distance: 166.6
click at [443, 168] on div "1p Izpildi darbību … 9a² - 30a + 25 9a² - 25 9a² + 30a + 25 9a² + 25" at bounding box center [564, 127] width 497 height 148
click at [399, 96] on p "9a² - 30a + 25" at bounding box center [565, 101] width 476 height 11
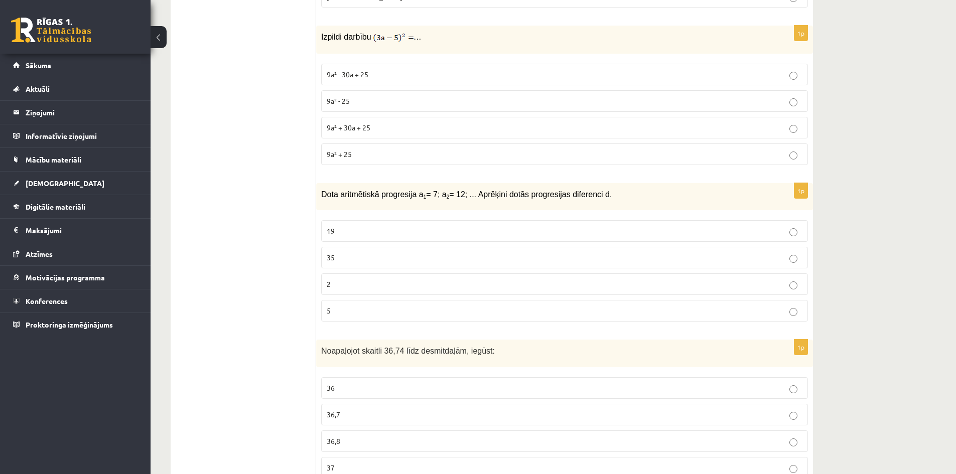
scroll to position [3363, 0]
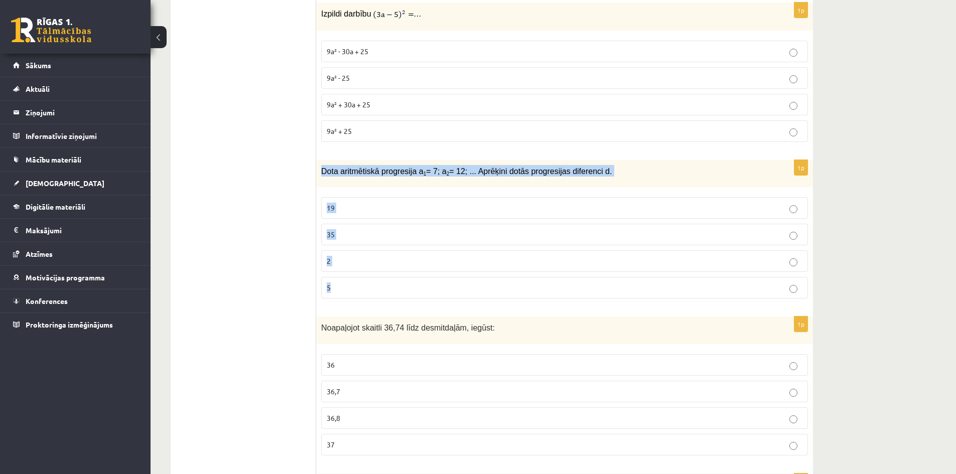
drag, startPoint x: 321, startPoint y: 162, endPoint x: 584, endPoint y: 276, distance: 286.9
click at [584, 276] on div "1p Dota aritmētiskā progresija a 1 = 7; a 2 = 12; ... Aprēķini dotās progresija…" at bounding box center [564, 233] width 497 height 147
click at [378, 277] on label "5" at bounding box center [564, 288] width 487 height 22
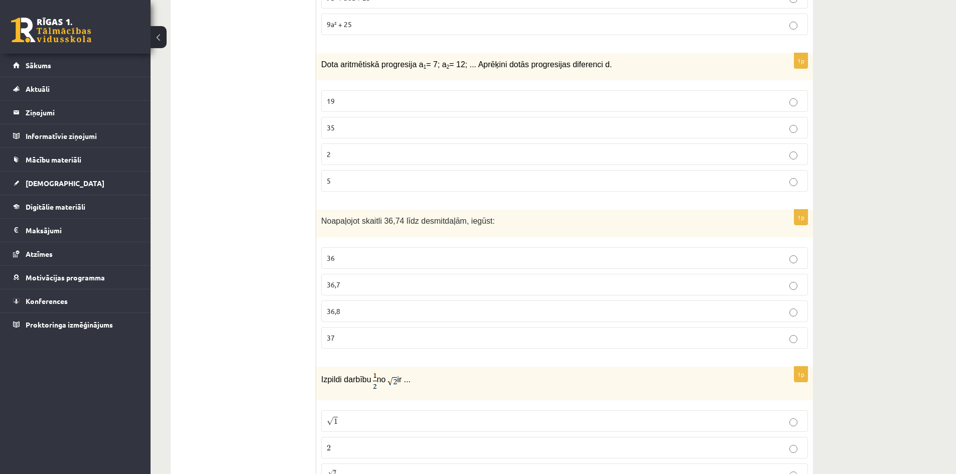
scroll to position [3564, 0]
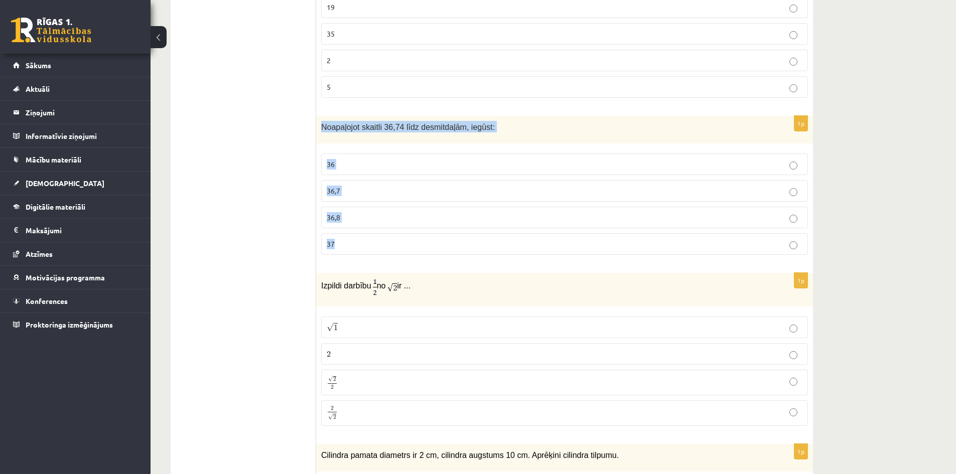
drag, startPoint x: 320, startPoint y: 117, endPoint x: 467, endPoint y: 234, distance: 188.2
click at [467, 234] on div "1p Noapaļojot skaitli 36,74 līdz desmitdaļām, iegūst: 36 36,7 36,8 37" at bounding box center [564, 189] width 497 height 147
click at [375, 186] on p "36,7" at bounding box center [565, 191] width 476 height 11
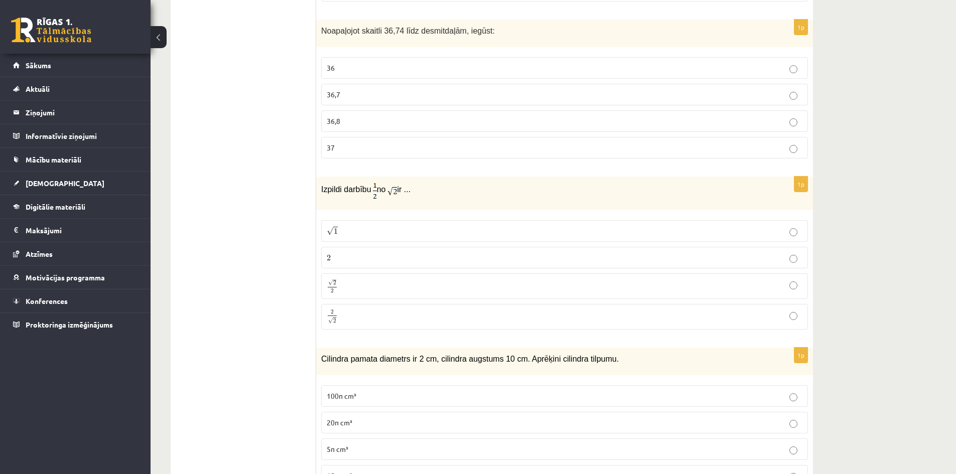
scroll to position [3665, 0]
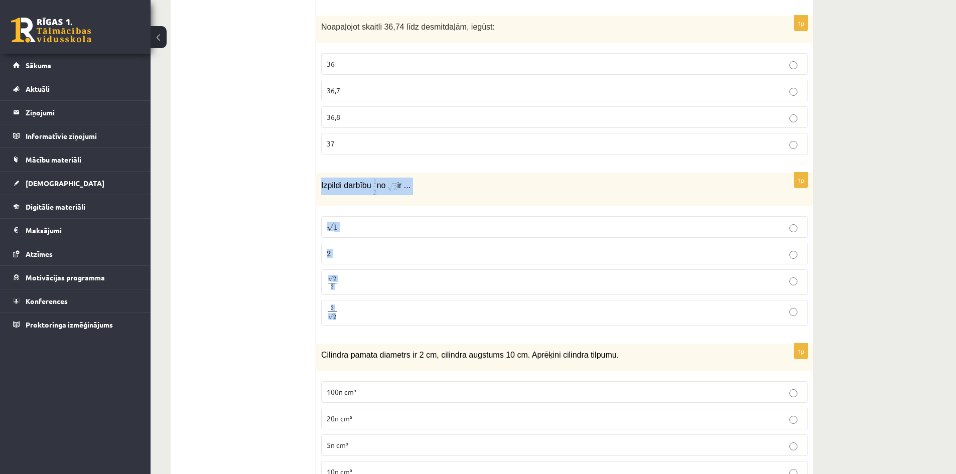
drag, startPoint x: 318, startPoint y: 175, endPoint x: 463, endPoint y: 294, distance: 187.6
click at [463, 294] on div "1p Izpildi darbību no ir ... √ 1 1 2 2 √ 2 2 2 2 2 √ 2 2 2" at bounding box center [564, 253] width 497 height 161
click at [377, 275] on p "√ 2 2 2 2" at bounding box center [565, 282] width 476 height 15
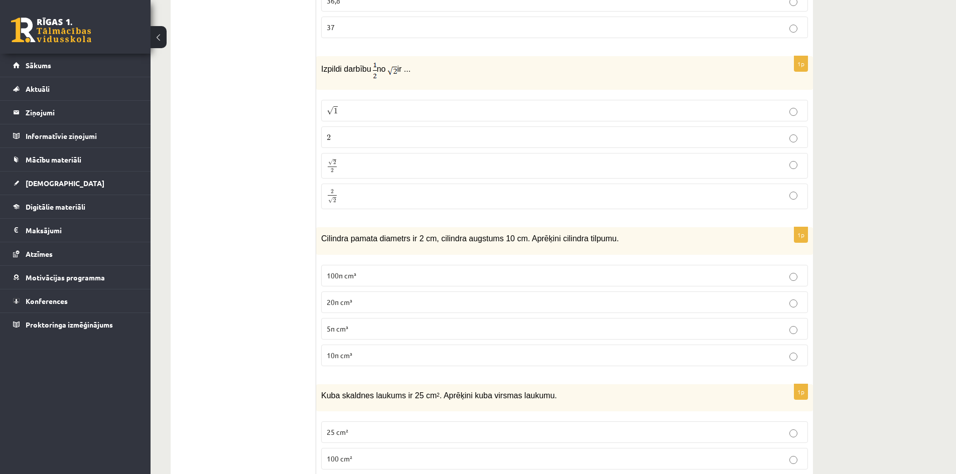
scroll to position [3815, 0]
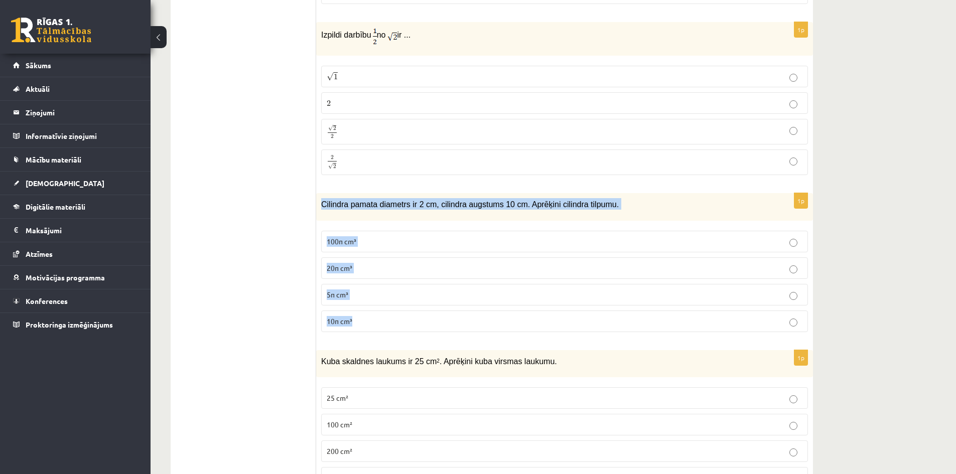
drag, startPoint x: 322, startPoint y: 196, endPoint x: 607, endPoint y: 305, distance: 305.4
click at [607, 305] on div "1p Cilindra pamata diametrs ir 2 cm, cilindra augstums 10 cm. Aprēķini cilindra…" at bounding box center [564, 266] width 497 height 147
click at [408, 316] on p "10π cm³" at bounding box center [565, 321] width 476 height 11
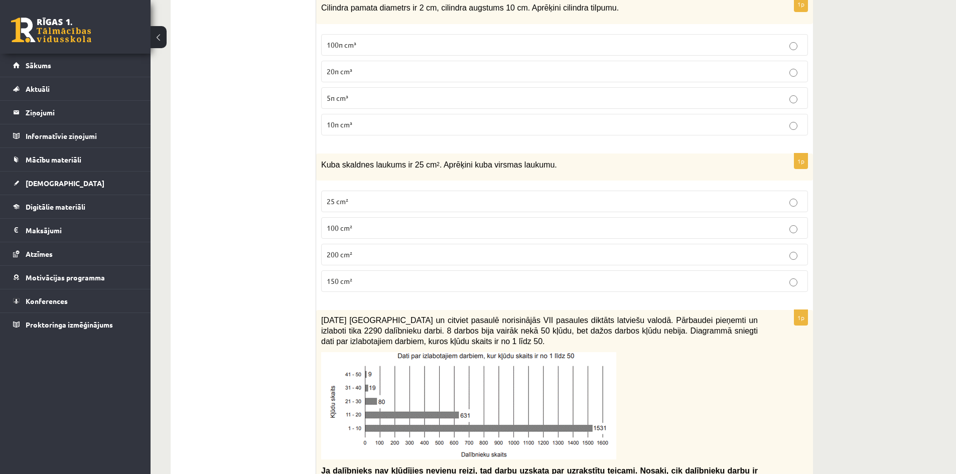
scroll to position [4016, 0]
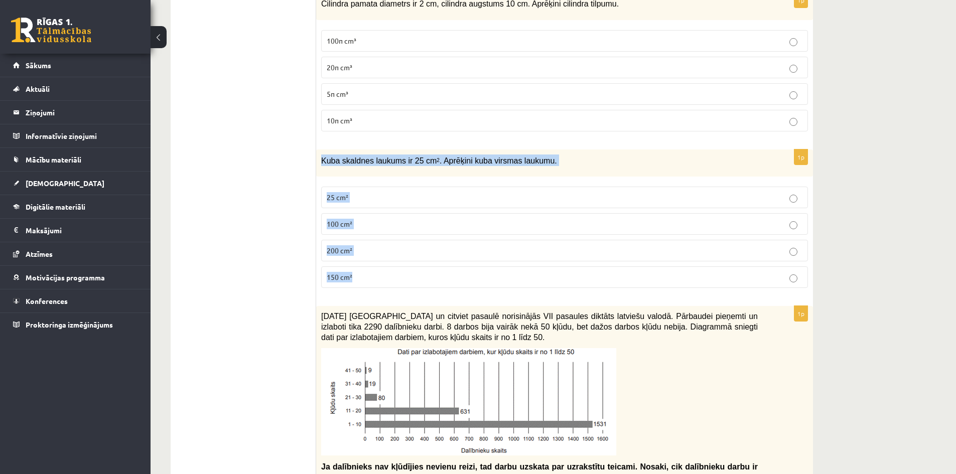
drag, startPoint x: 320, startPoint y: 149, endPoint x: 416, endPoint y: 253, distance: 141.1
click at [416, 253] on div "1p Kuba skaldnes laukums ir 25 cm 2 . Aprēķini kuba virsmas laukumu. 25 cm² 100…" at bounding box center [564, 223] width 497 height 147
click at [377, 272] on p "150 cm²" at bounding box center [565, 277] width 476 height 11
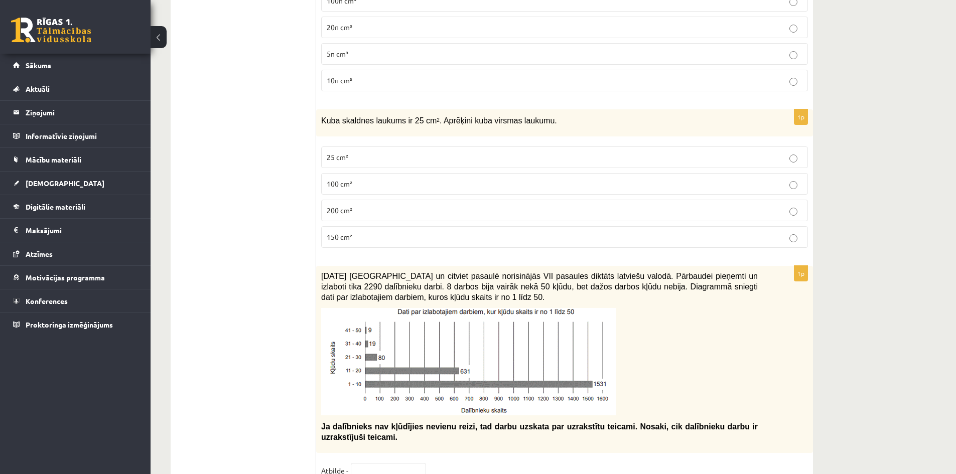
scroll to position [4167, 0]
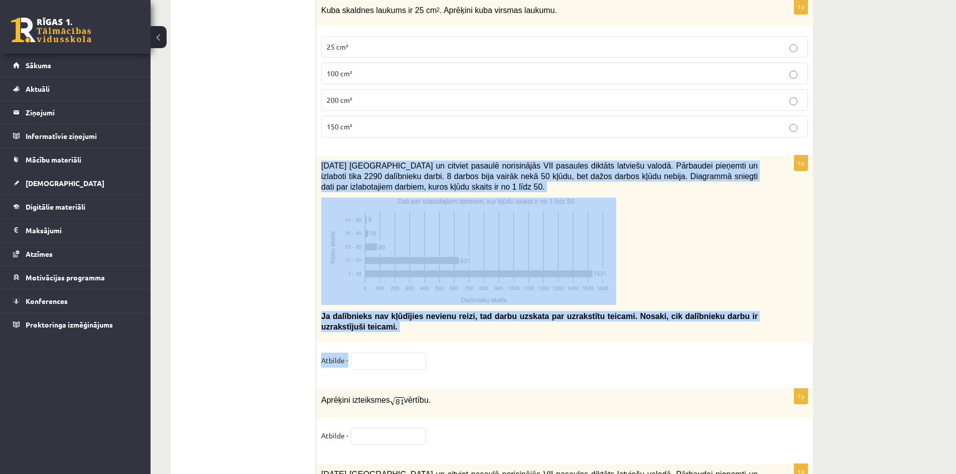
drag, startPoint x: 320, startPoint y: 155, endPoint x: 549, endPoint y: 367, distance: 311.9
click at [549, 367] on div "1p 2021. gada 27. novembrī Latvijā un citviet pasaulē norisinājās VII pasaules …" at bounding box center [564, 267] width 497 height 223
click at [649, 213] on p at bounding box center [539, 251] width 437 height 107
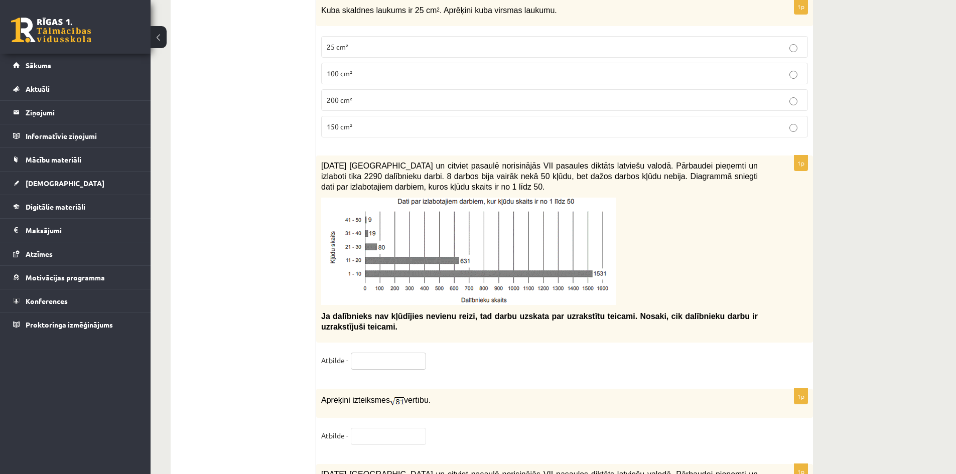
click at [389, 353] on input "text" at bounding box center [388, 361] width 75 height 17
click at [390, 359] on input "text" at bounding box center [388, 361] width 75 height 17
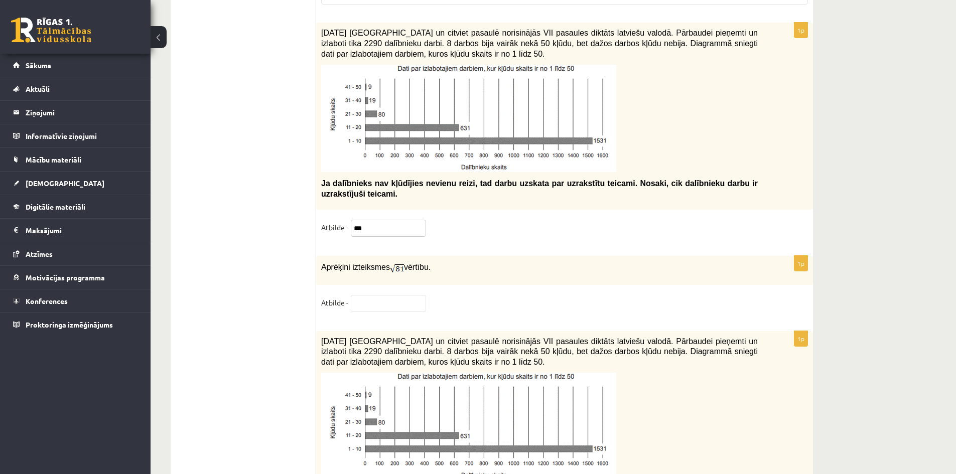
scroll to position [4317, 0]
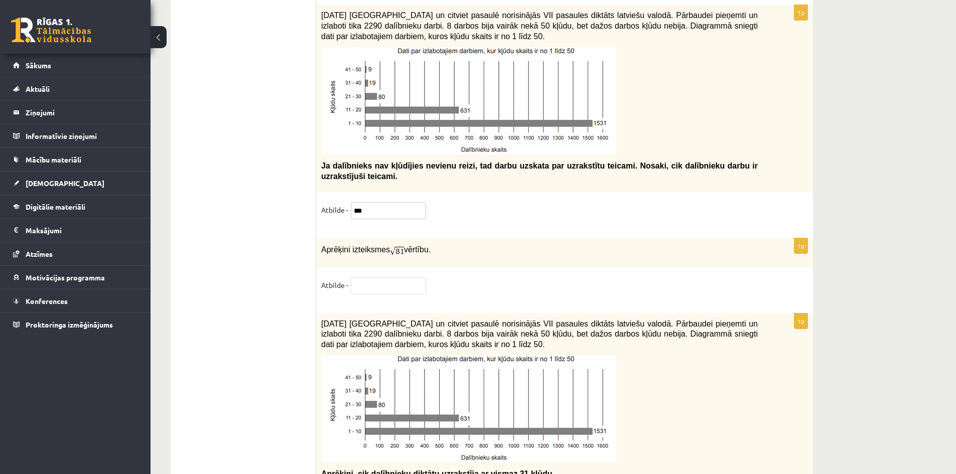
type input "***"
drag, startPoint x: 321, startPoint y: 243, endPoint x: 431, endPoint y: 250, distance: 110.2
click at [431, 250] on div "Aprēķini izteiksmes vērtību." at bounding box center [564, 252] width 497 height 29
click at [404, 278] on input "text" at bounding box center [388, 286] width 75 height 17
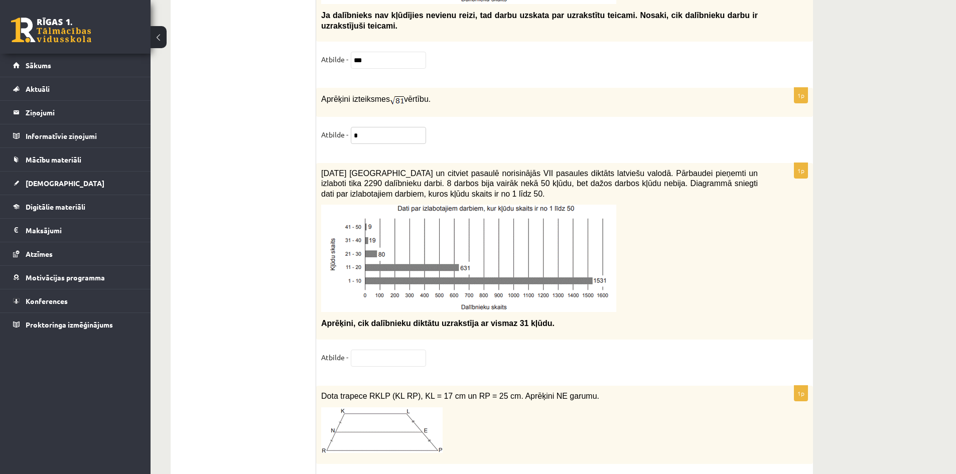
scroll to position [4518, 0]
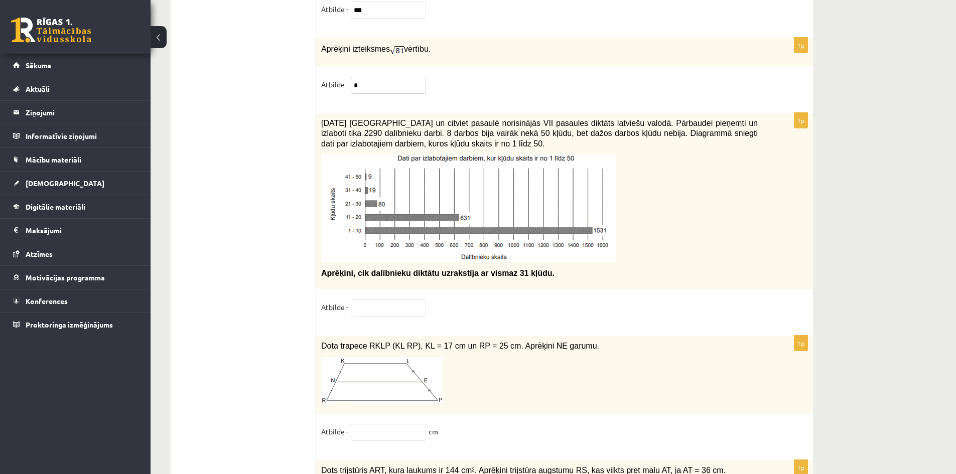
type input "*"
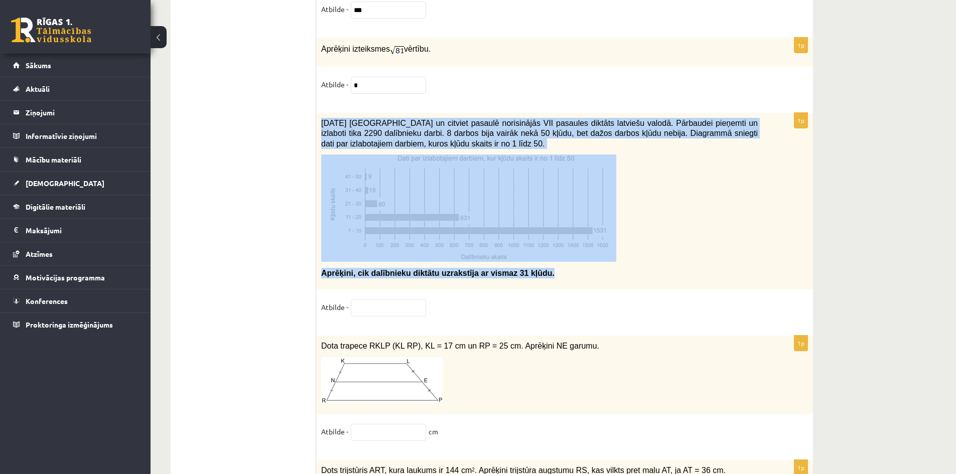
drag, startPoint x: 321, startPoint y: 115, endPoint x: 612, endPoint y: 259, distance: 324.6
click at [612, 259] on div "2021. gada 27. novembrī Latvijā un citviet pasaulē norisinājās VII pasaules dik…" at bounding box center [564, 201] width 497 height 177
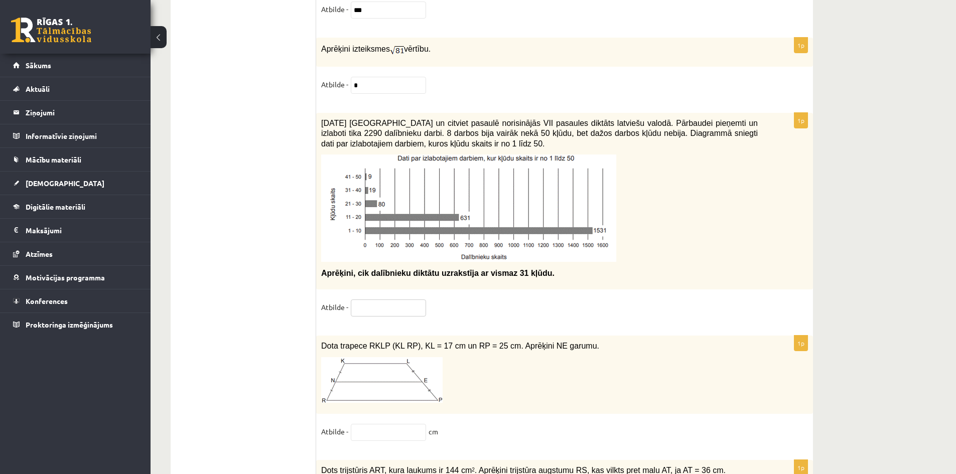
click at [396, 300] on input "text" at bounding box center [388, 308] width 75 height 17
type input "***"
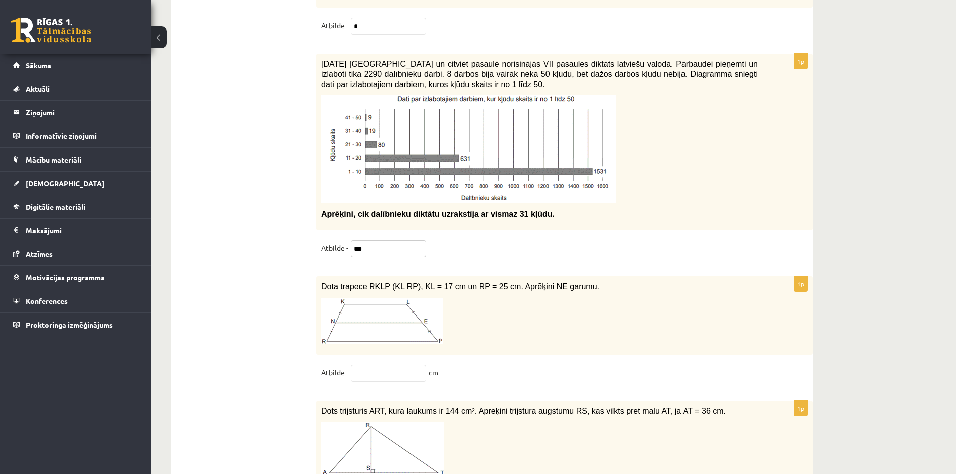
scroll to position [4669, 0]
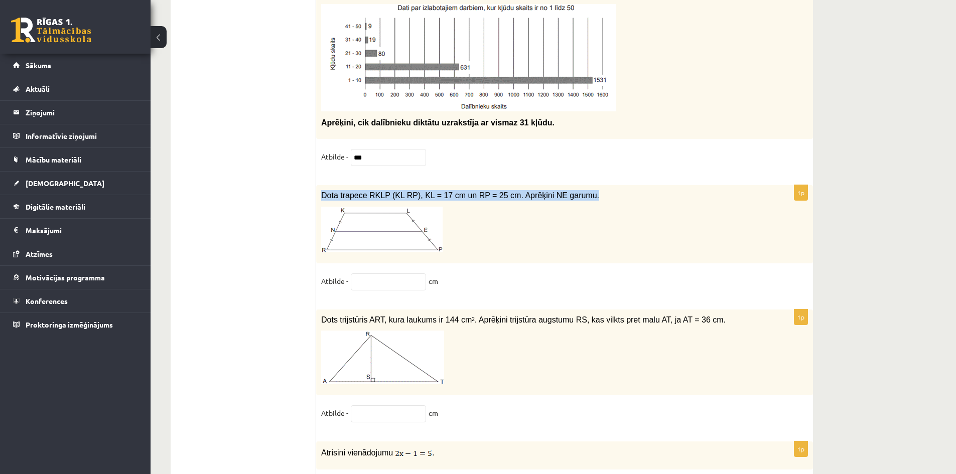
drag, startPoint x: 319, startPoint y: 190, endPoint x: 573, endPoint y: 189, distance: 254.5
click at [573, 189] on div "Dota trapece RKLP (KL RP), KL = 17 cm un RP = 25 cm. Aprēķini NE garumu." at bounding box center [564, 224] width 497 height 78
click at [410, 284] on fieldset "Atbilde - cm" at bounding box center [564, 284] width 487 height 21
click at [410, 280] on input "text" at bounding box center [388, 282] width 75 height 17
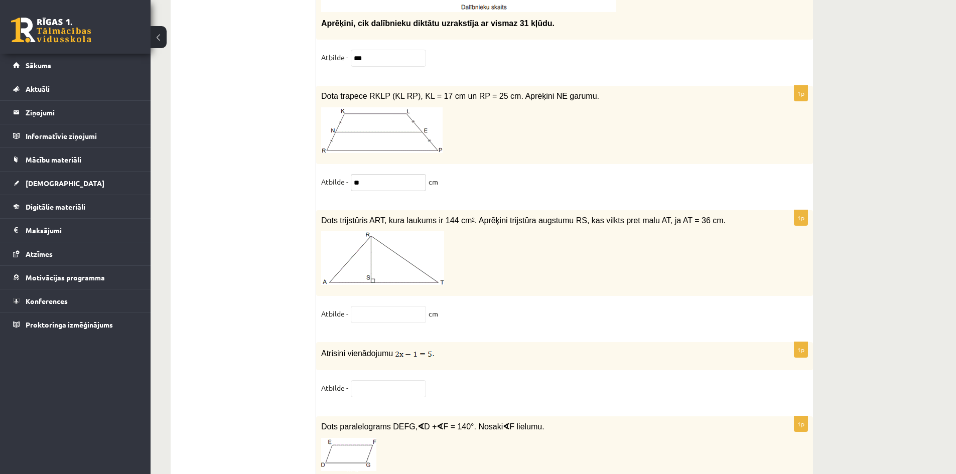
scroll to position [4769, 0]
type input "**"
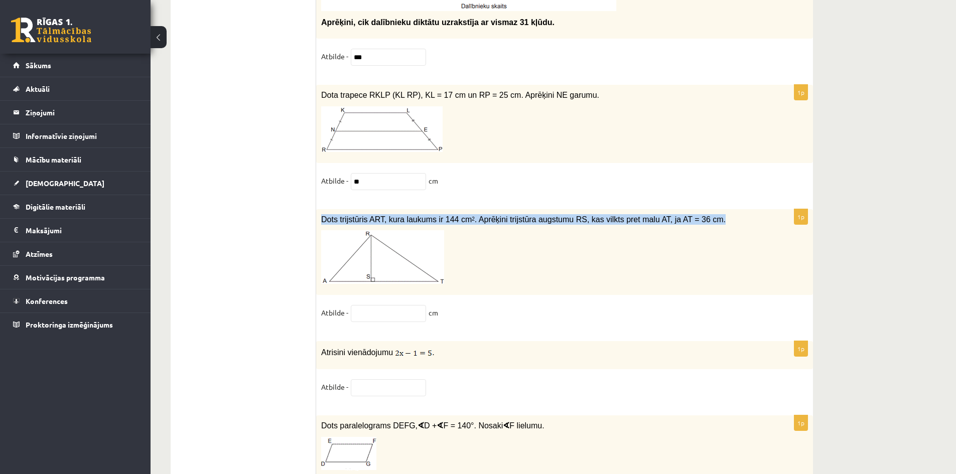
drag, startPoint x: 321, startPoint y: 213, endPoint x: 701, endPoint y: 211, distance: 380.0
click at [701, 211] on div "Dots trijstūris ART, kura laukums ir 144 cm 2 . Aprēķini trijstūra augstumu RS,…" at bounding box center [564, 252] width 497 height 86
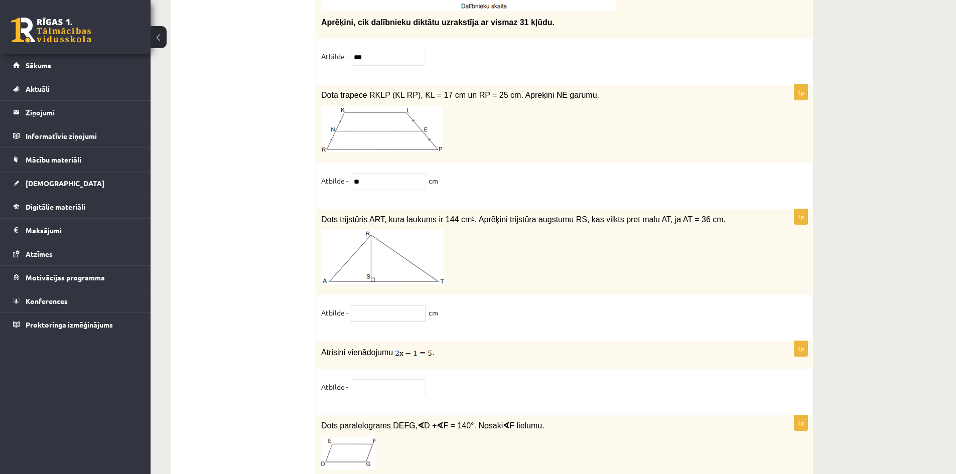
click at [425, 306] on input "text" at bounding box center [388, 313] width 75 height 17
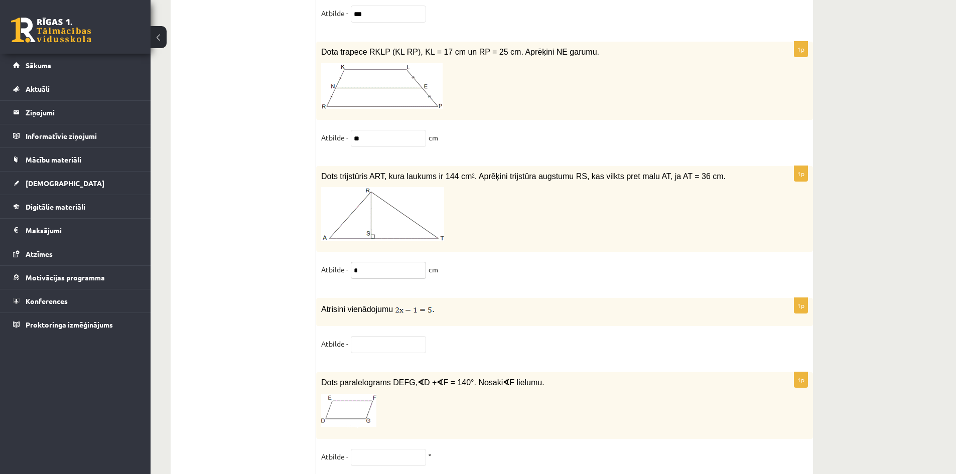
scroll to position [4869, 0]
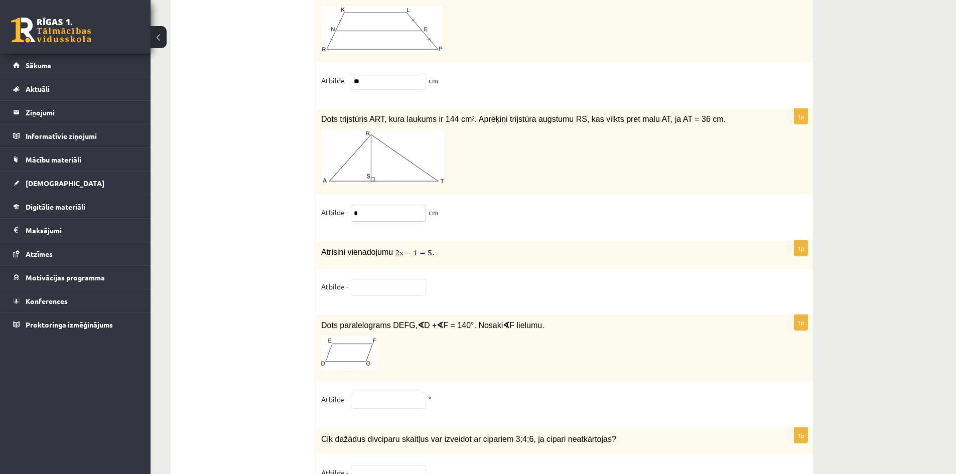
type input "*"
click at [373, 279] on input "text" at bounding box center [388, 287] width 75 height 17
drag, startPoint x: 430, startPoint y: 245, endPoint x: 404, endPoint y: 249, distance: 26.0
click at [404, 249] on p "Atrisini vienādojumu ." at bounding box center [539, 252] width 437 height 12
drag, startPoint x: 321, startPoint y: 249, endPoint x: 396, endPoint y: 250, distance: 74.3
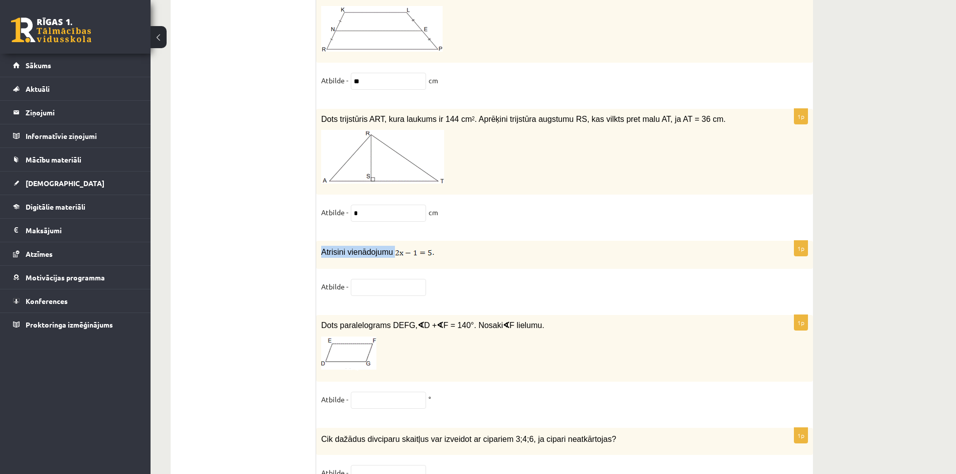
click at [396, 250] on p "Atrisini vienādojumu ." at bounding box center [539, 252] width 437 height 12
click at [359, 283] on input "text" at bounding box center [388, 287] width 75 height 17
type input "***"
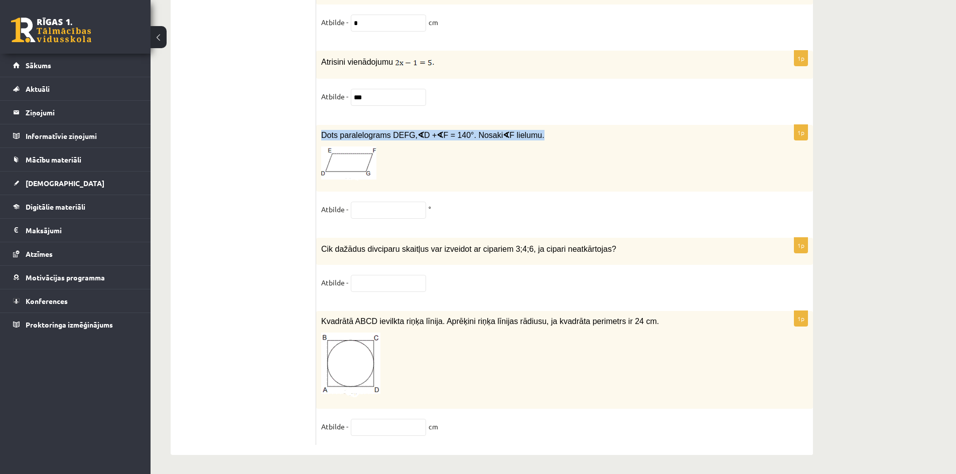
drag, startPoint x: 319, startPoint y: 129, endPoint x: 529, endPoint y: 141, distance: 209.7
click at [529, 141] on div "Dots paralelograms DEFG, ∢ D + ∢ F = 140°. Nosaki ∢ F lielumu." at bounding box center [564, 158] width 497 height 67
click at [374, 210] on input "text" at bounding box center [388, 210] width 75 height 17
type input "**"
click at [368, 287] on input "text" at bounding box center [388, 283] width 75 height 17
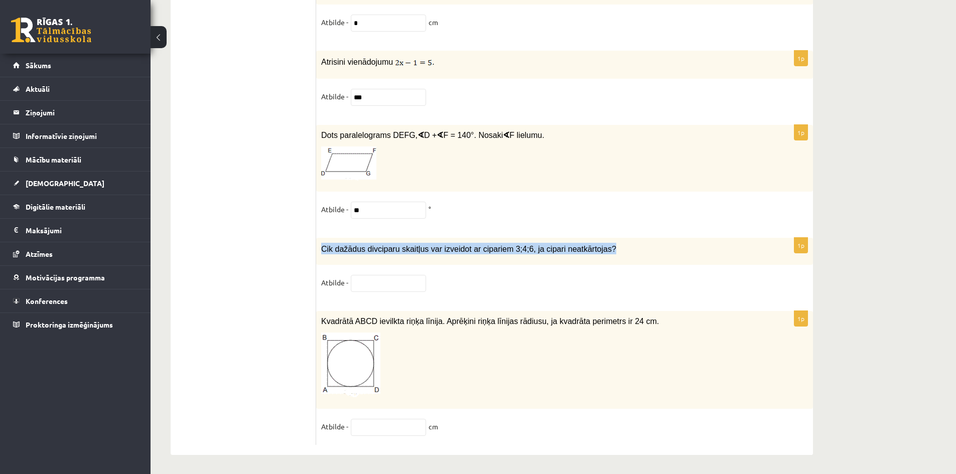
drag, startPoint x: 326, startPoint y: 242, endPoint x: 640, endPoint y: 248, distance: 314.3
click at [640, 248] on p "Cik dažādus divciparu skaitļus var izveidot ar cipariem 3;4;6, ja cipari neatkā…" at bounding box center [539, 249] width 437 height 12
click at [376, 290] on fieldset "Atbilde -" at bounding box center [564, 285] width 487 height 21
click at [376, 289] on input "text" at bounding box center [388, 283] width 75 height 17
type input "*"
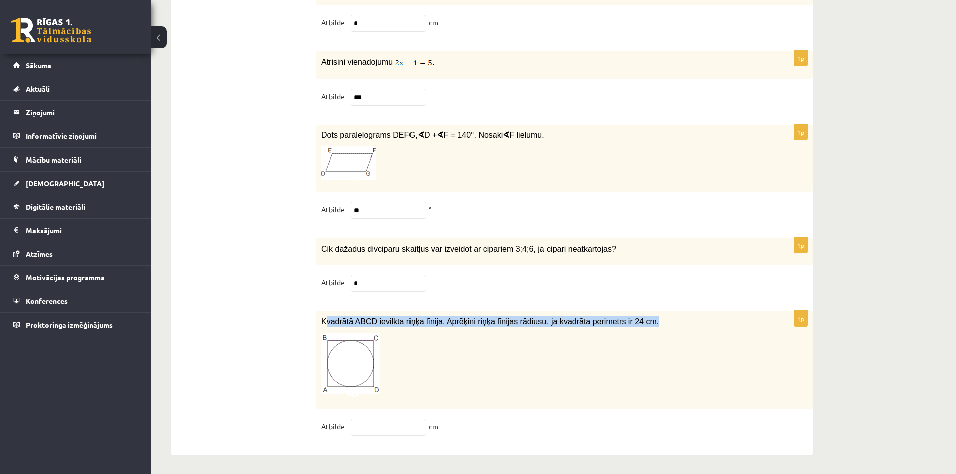
drag, startPoint x: 324, startPoint y: 319, endPoint x: 691, endPoint y: 321, distance: 367.5
click at [691, 321] on p "Kvadrātā ABCD ievilkta riņķa līnija. Aprēķini riņķa līnijas rādiusu, ja kvadrāt…" at bounding box center [539, 321] width 437 height 11
drag, startPoint x: 321, startPoint y: 318, endPoint x: 654, endPoint y: 319, distance: 332.3
click at [654, 319] on div "Kvadrātā ABCD ievilkta riņķa līnija. Aprēķini riņķa līnijas rādiusu, ja kvadrāt…" at bounding box center [564, 360] width 497 height 98
click at [406, 422] on input "text" at bounding box center [388, 427] width 75 height 17
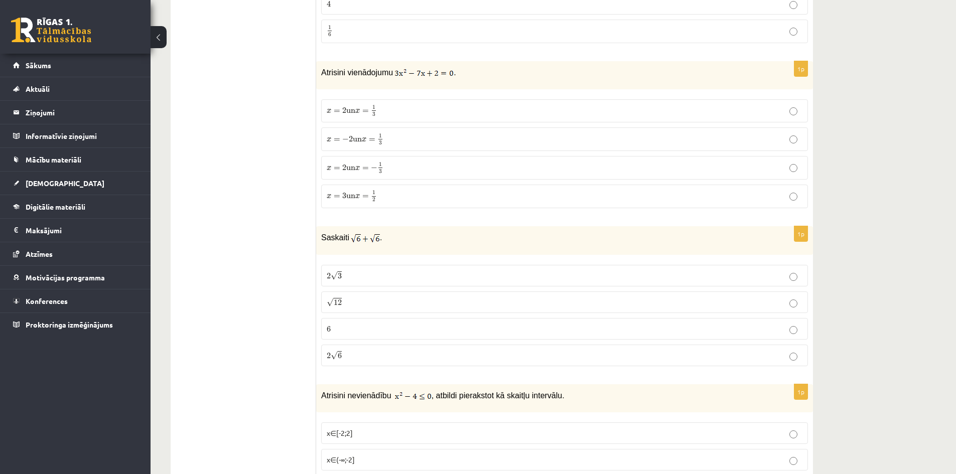
scroll to position [0, 0]
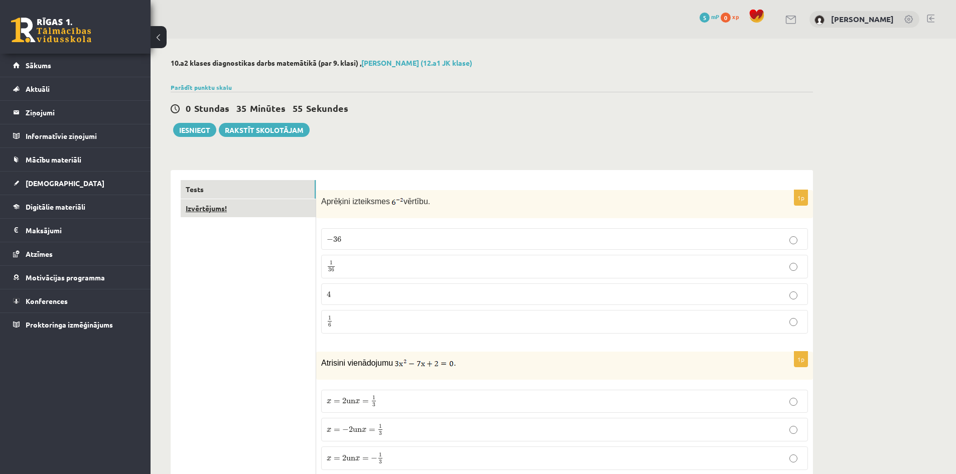
type input "*"
click at [204, 212] on link "Izvērtējums!" at bounding box center [248, 208] width 135 height 19
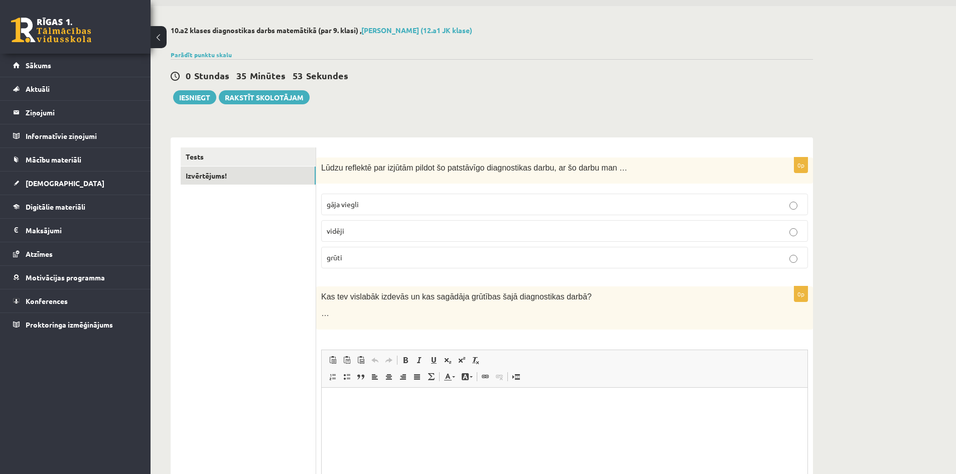
scroll to position [50, 0]
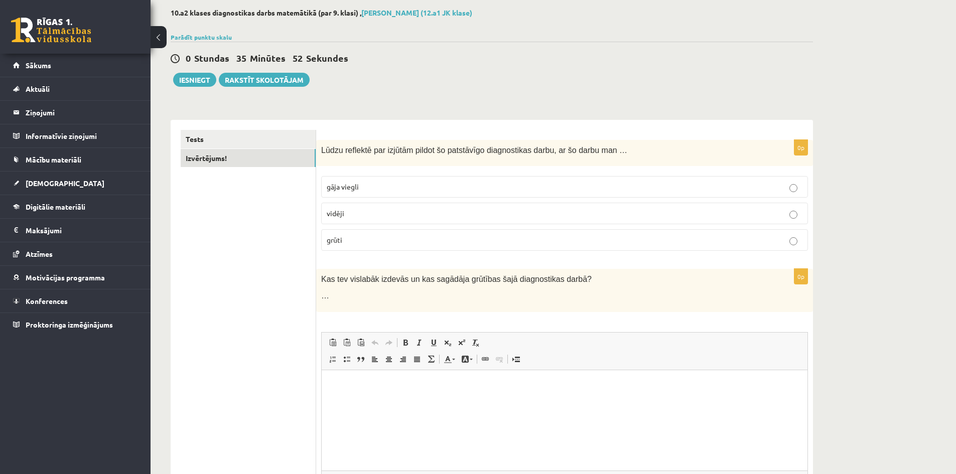
click at [500, 252] on fieldset "gāja viegli vidēji grūti" at bounding box center [564, 212] width 487 height 83
click at [524, 245] on p "grūti" at bounding box center [565, 240] width 476 height 11
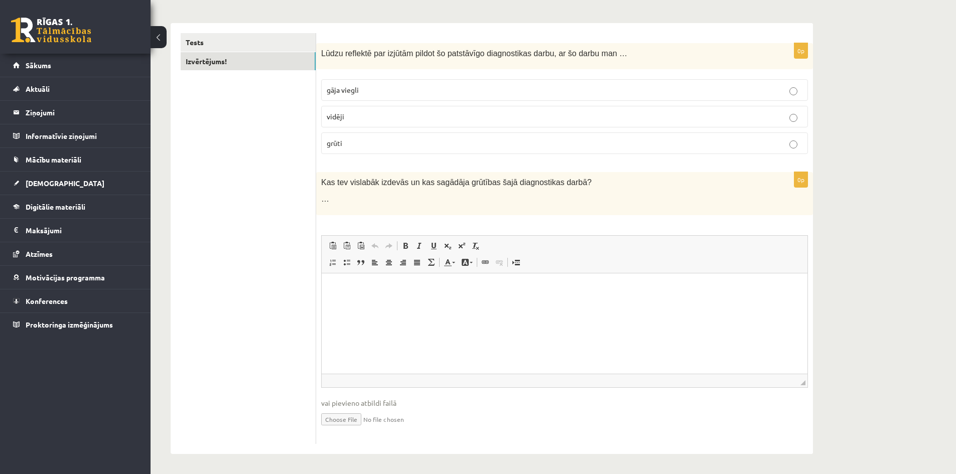
scroll to position [148, 0]
click at [355, 289] on p "Rich Text Editor, wiswyg-editor-user-answer-47363751066180" at bounding box center [565, 288] width 466 height 11
click at [339, 290] on p "******" at bounding box center [565, 288] width 466 height 11
click at [370, 294] on html "*******" at bounding box center [565, 288] width 486 height 31
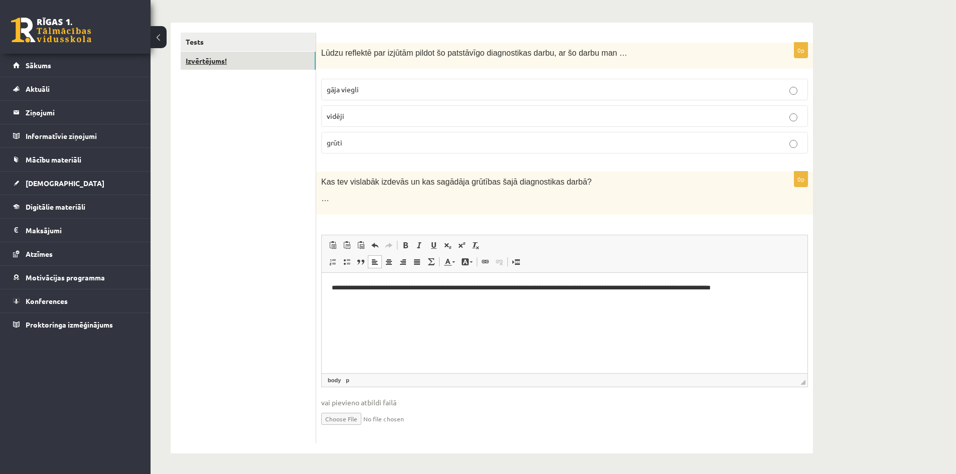
scroll to position [0, 0]
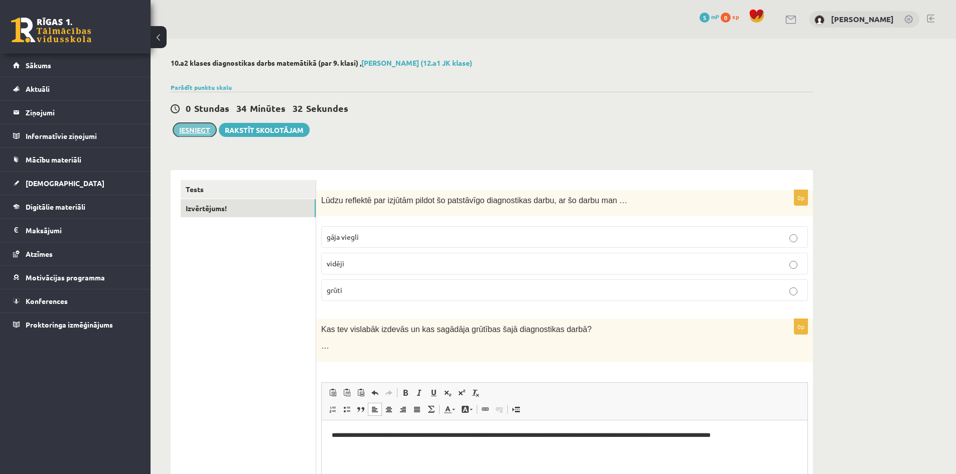
click at [201, 129] on button "Iesniegt" at bounding box center [194, 130] width 43 height 14
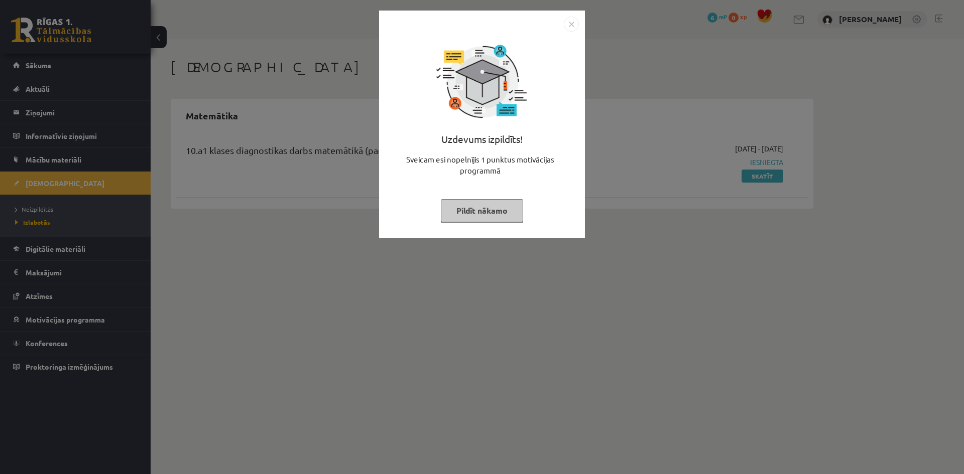
click at [567, 27] on img "Close" at bounding box center [571, 24] width 15 height 15
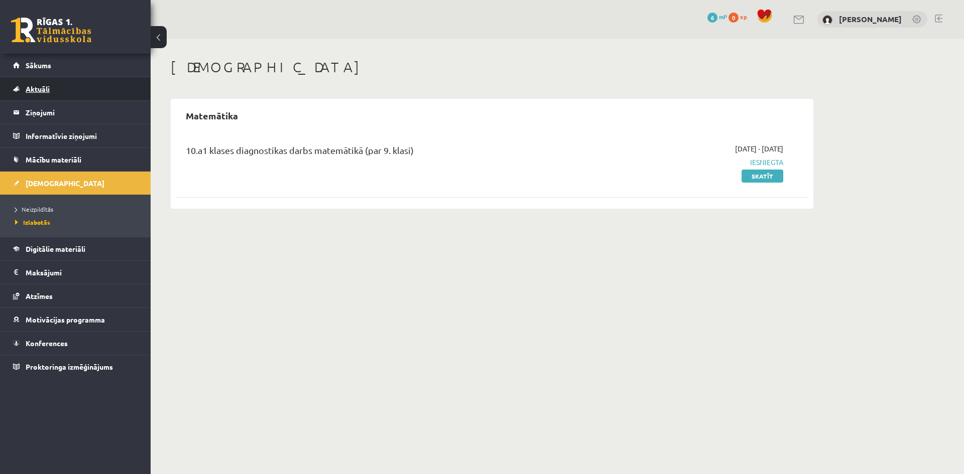
click at [59, 78] on link "Aktuāli" at bounding box center [75, 88] width 125 height 23
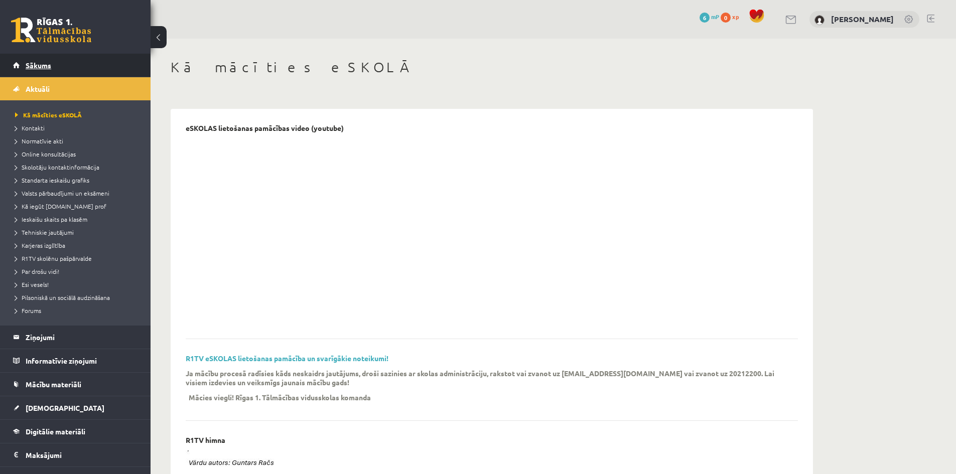
click at [54, 73] on link "Sākums" at bounding box center [75, 65] width 125 height 23
